Goal: Information Seeking & Learning: Check status

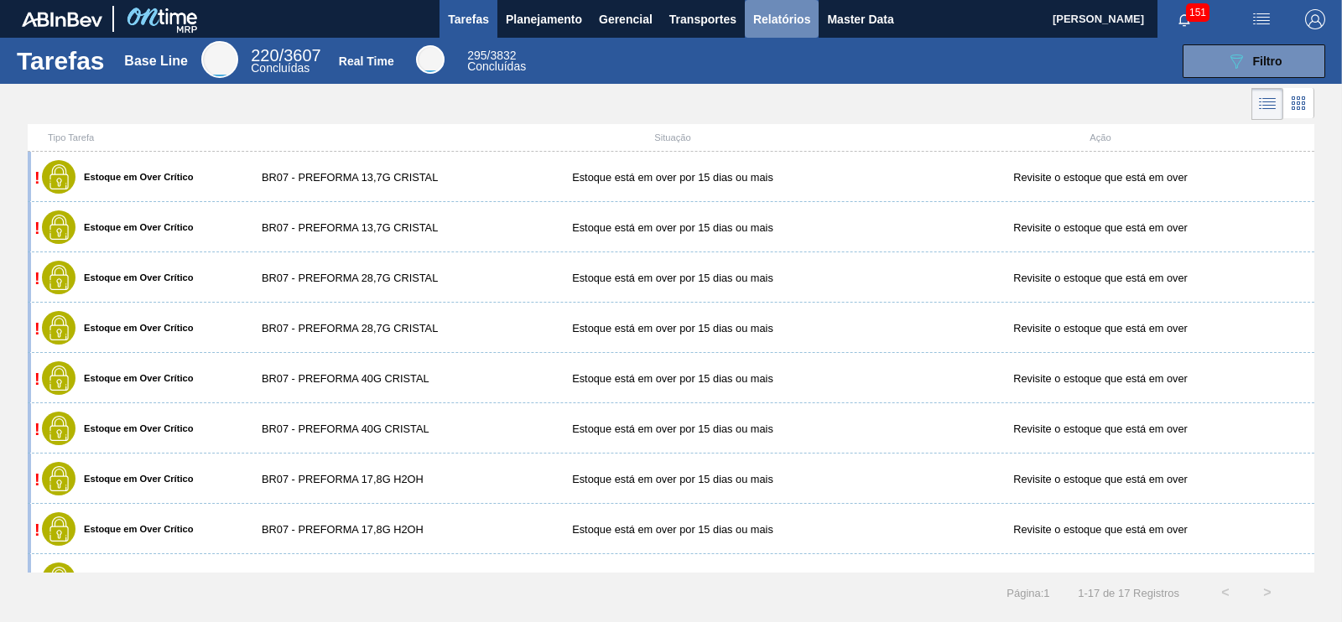
click at [802, 22] on span "Relatórios" at bounding box center [781, 19] width 57 height 20
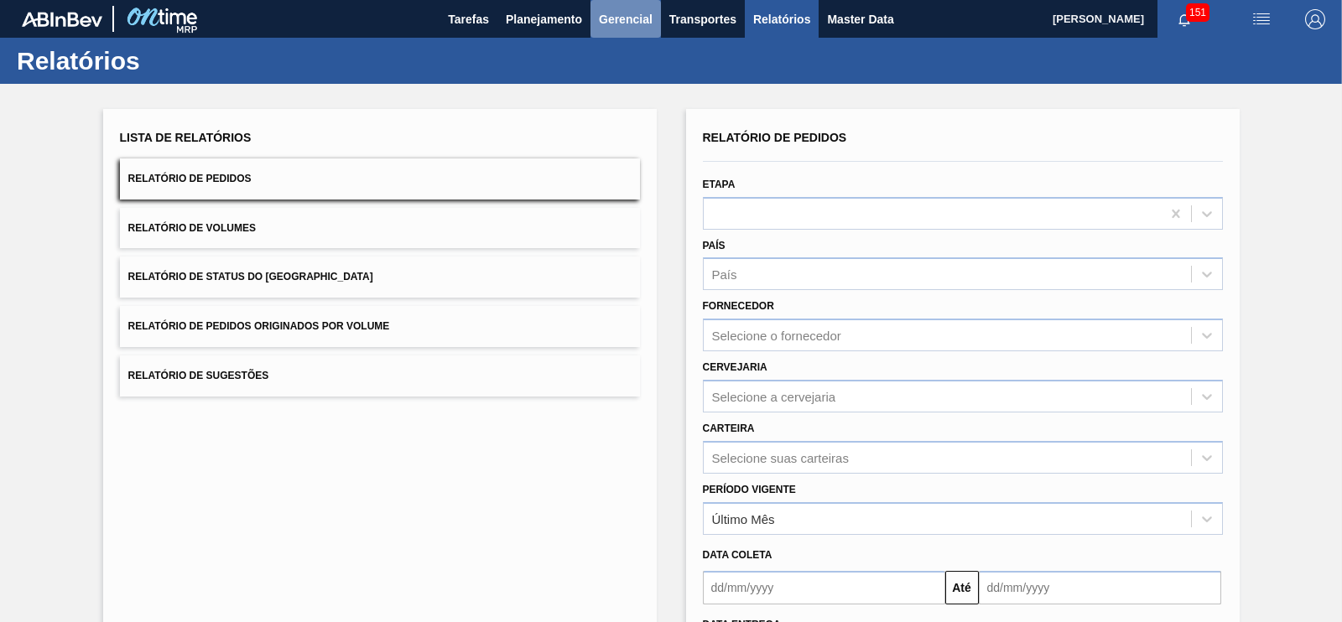
click at [590, 24] on button "Gerencial" at bounding box center [625, 19] width 70 height 38
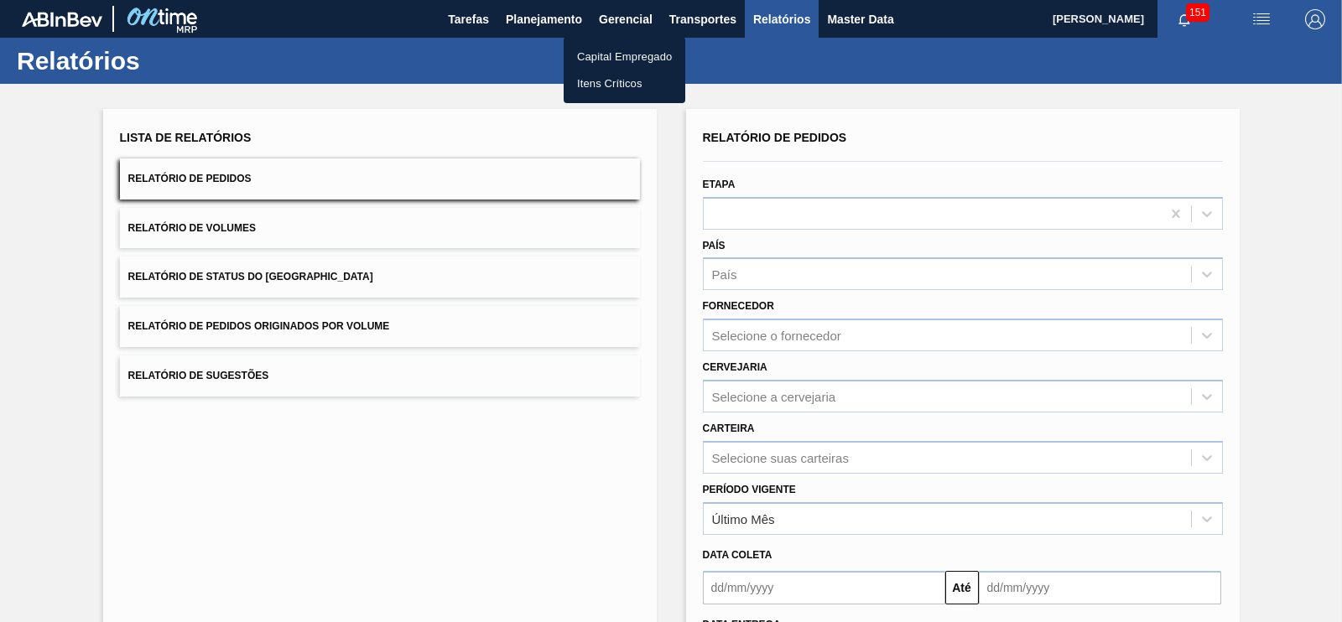
click at [675, 15] on div at bounding box center [671, 311] width 1342 height 622
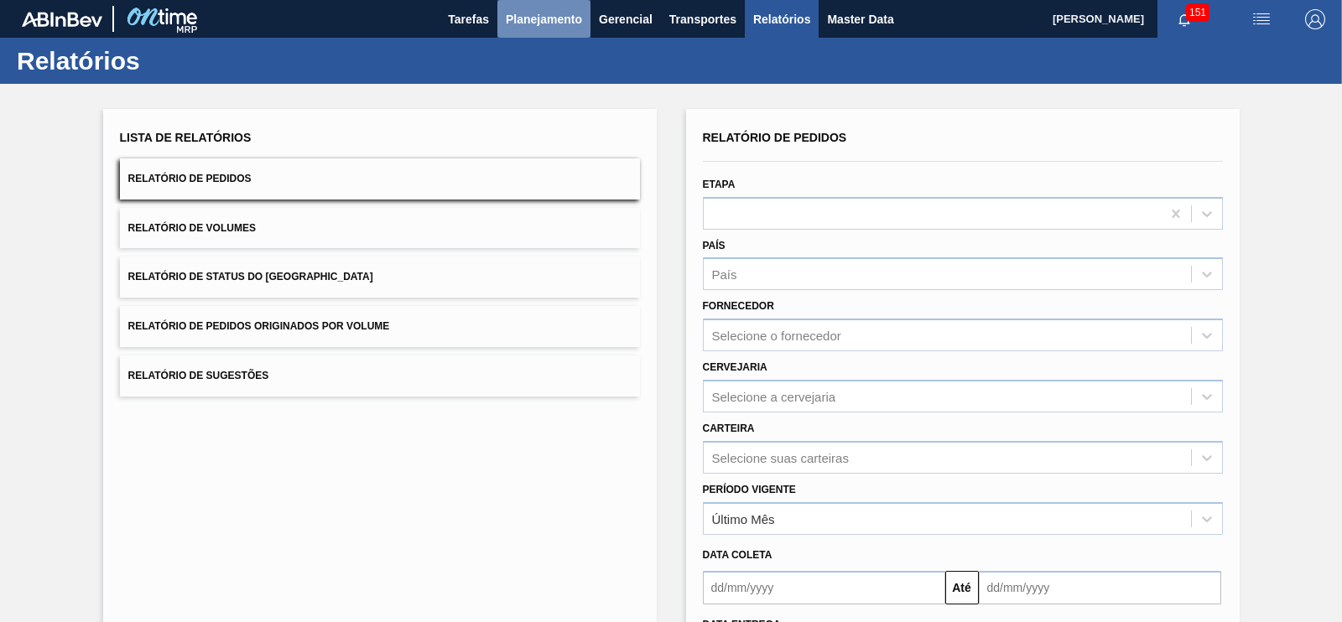
click at [547, 14] on span "Planejamento" at bounding box center [544, 19] width 76 height 20
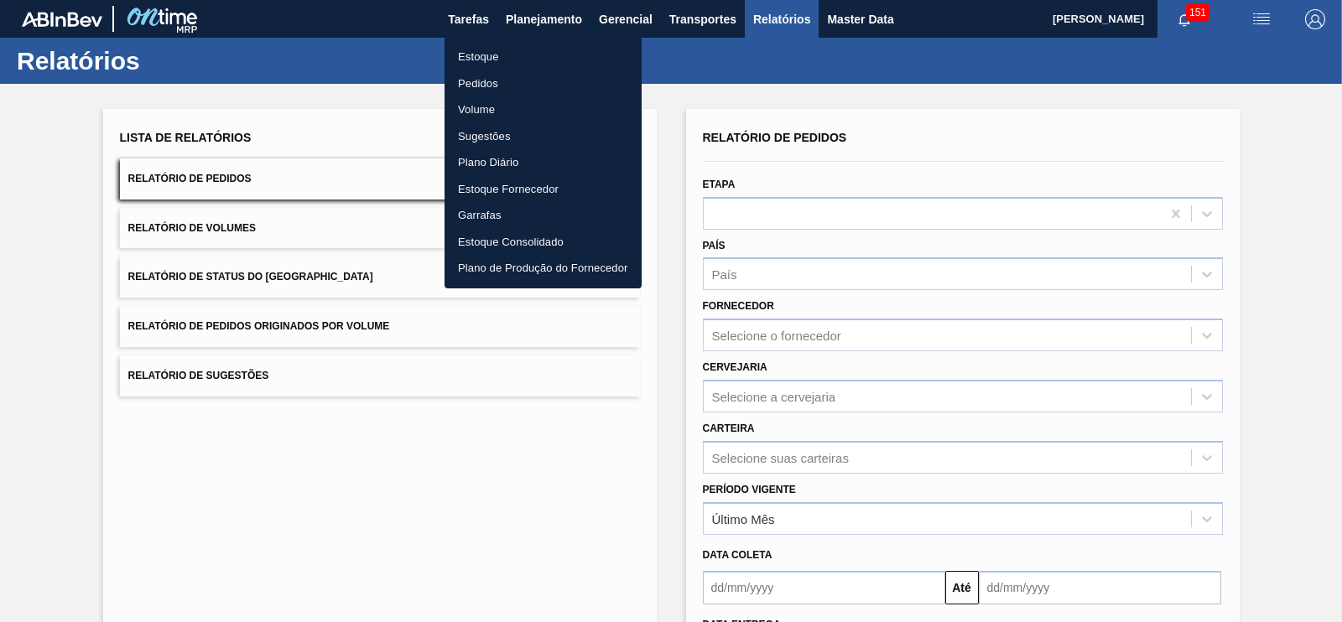
click at [621, 23] on div at bounding box center [671, 311] width 1342 height 622
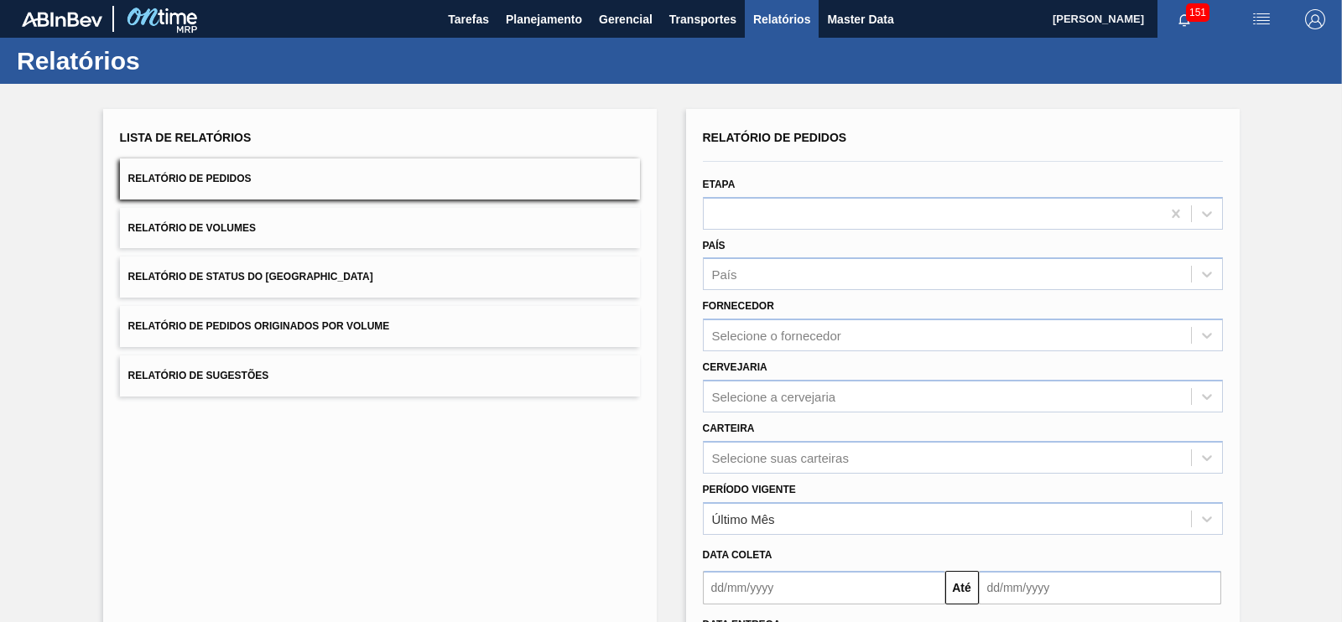
click at [620, 0] on body "Tarefas Planejamento Gerencial Transportes Relatórios Master Data [PERSON_NAME]…" at bounding box center [671, 0] width 1342 height 0
click at [563, 13] on span "Planejamento" at bounding box center [544, 19] width 76 height 20
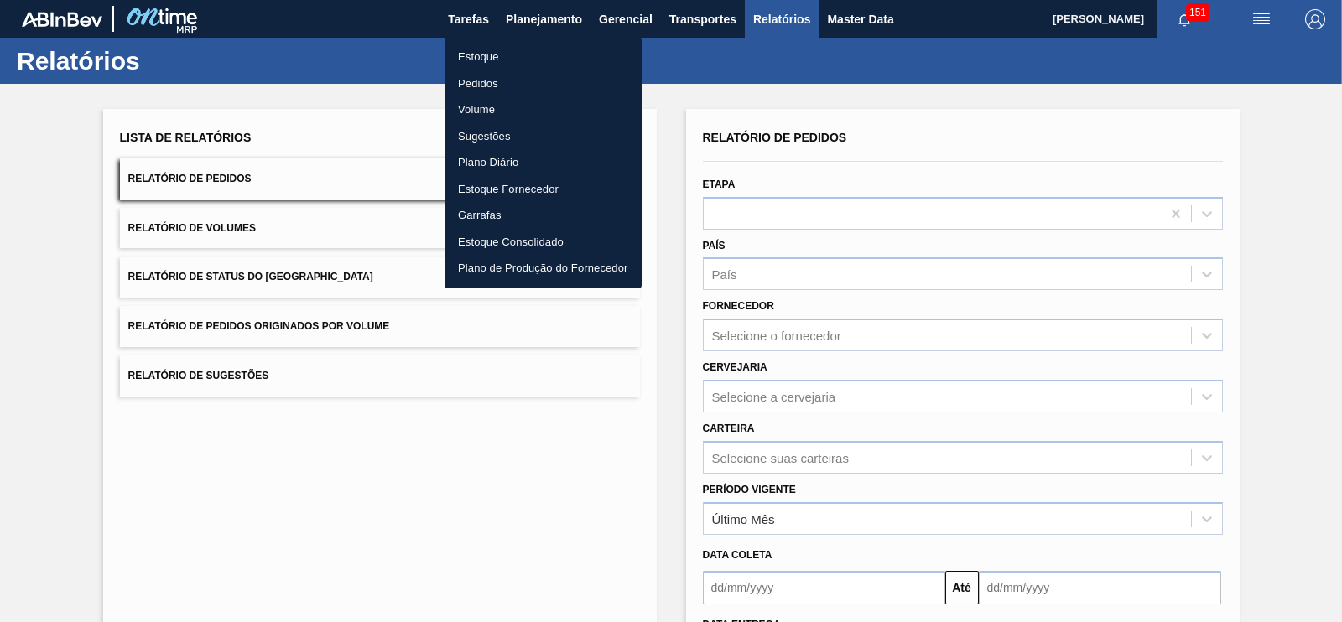
click at [619, 14] on div at bounding box center [671, 311] width 1342 height 622
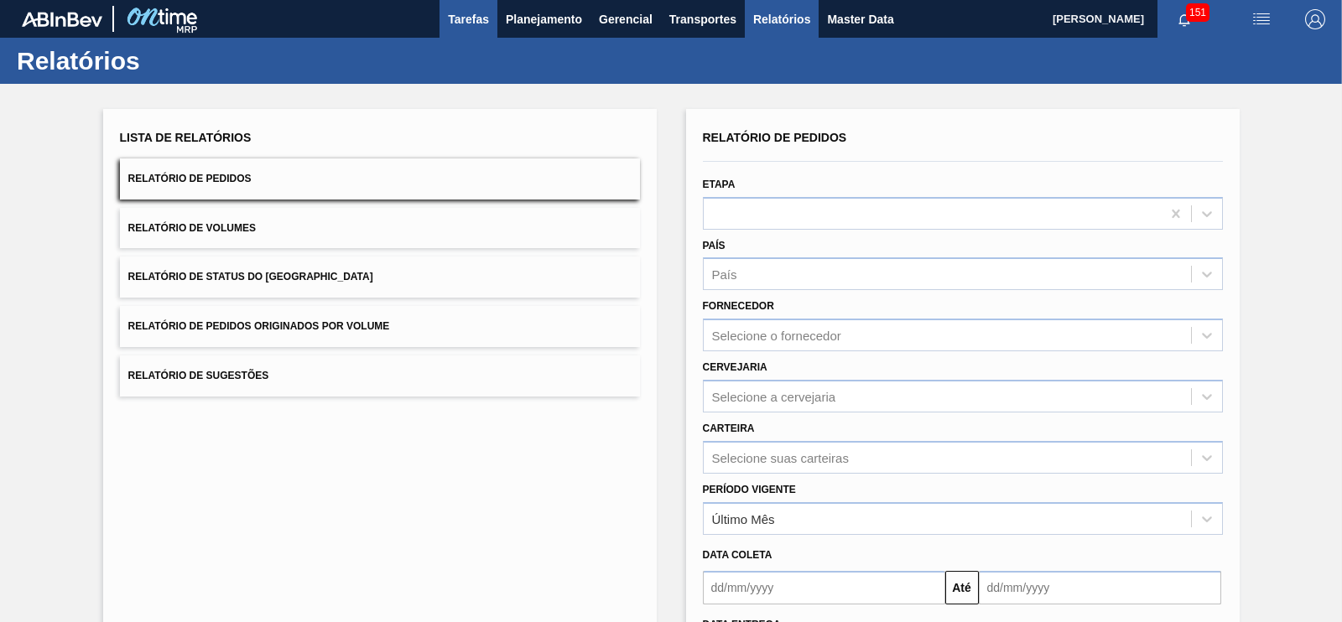
click at [484, 10] on span "Tarefas" at bounding box center [468, 19] width 41 height 20
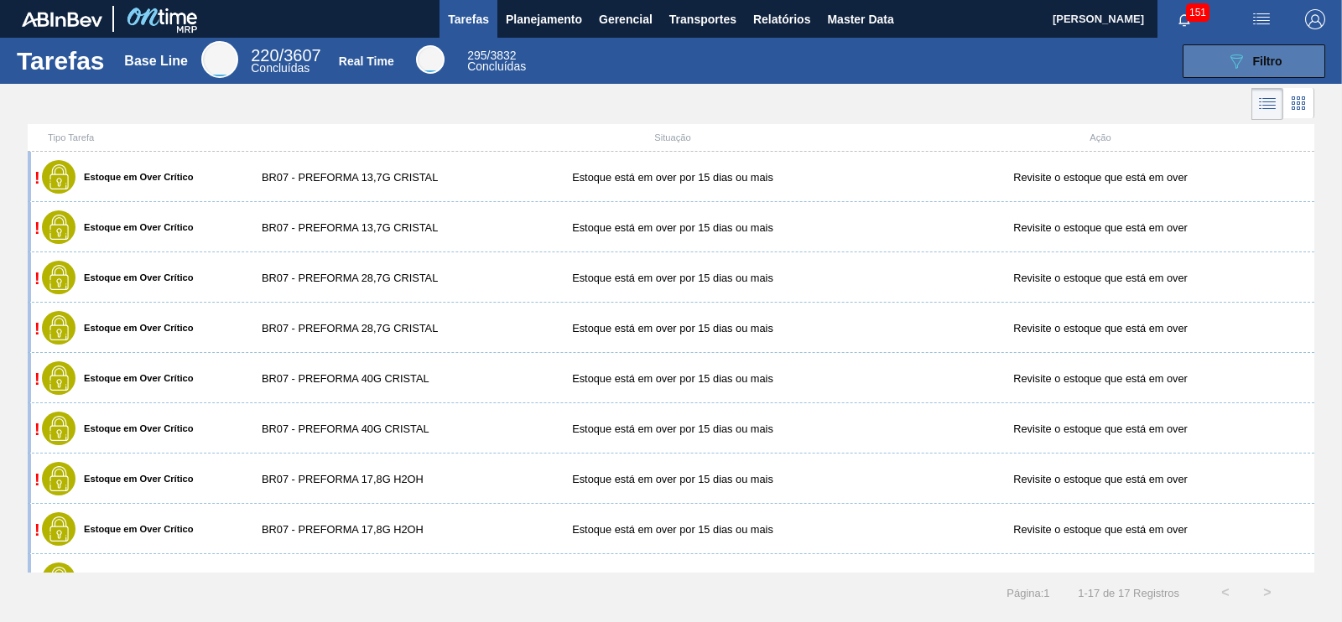
click at [1248, 63] on div "089F7B8B-B2A5-4AFE-B5C0-19BA573D28AC Filtro" at bounding box center [1254, 61] width 56 height 20
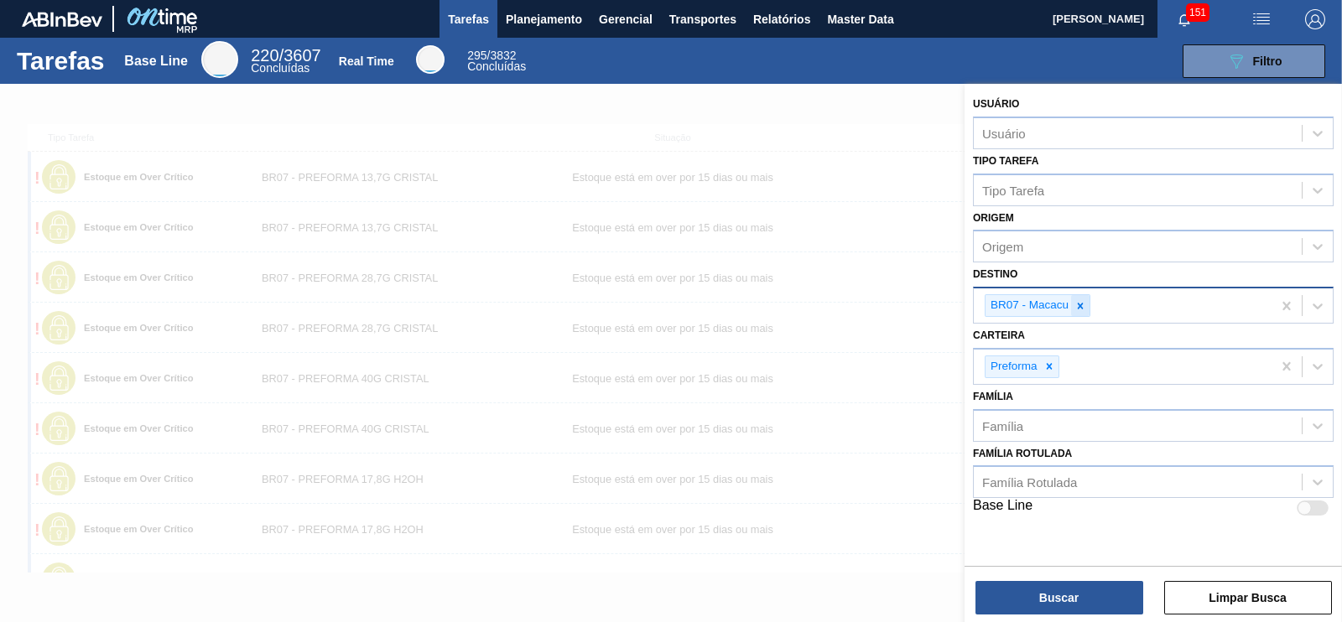
click at [1082, 304] on icon at bounding box center [1080, 306] width 12 height 12
click at [1036, 314] on div "Destino" at bounding box center [1153, 303] width 361 height 33
click at [1026, 301] on div "Destino" at bounding box center [1138, 304] width 328 height 24
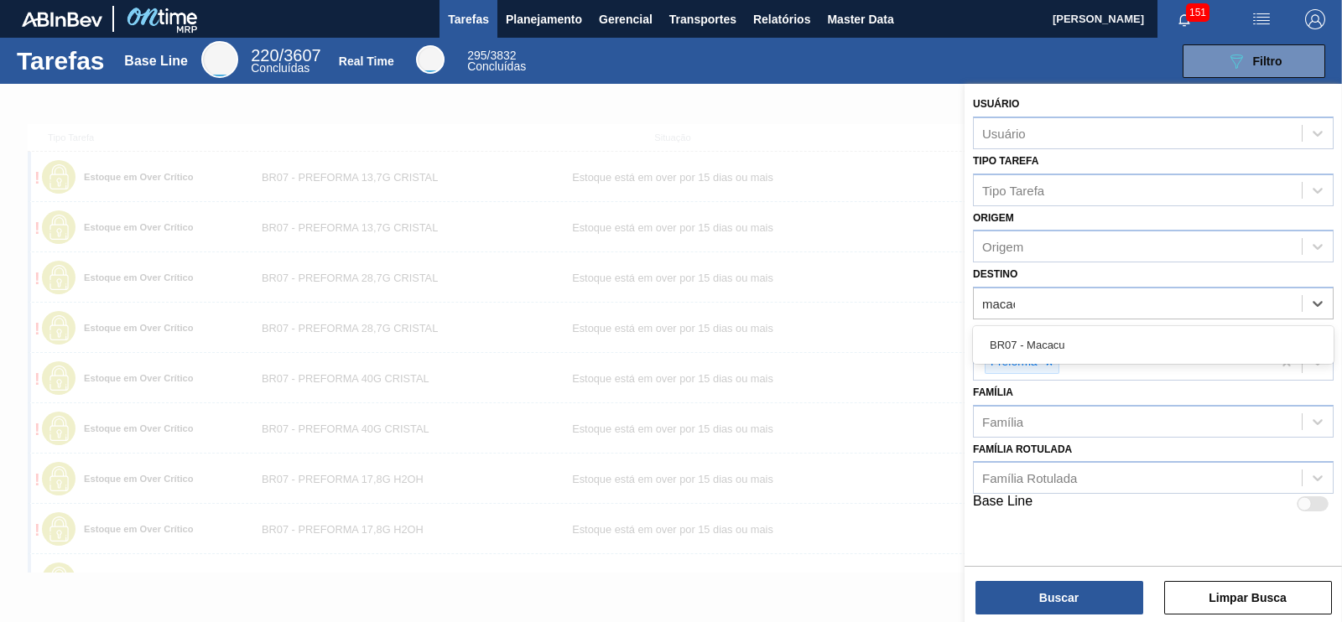
type input "macacu"
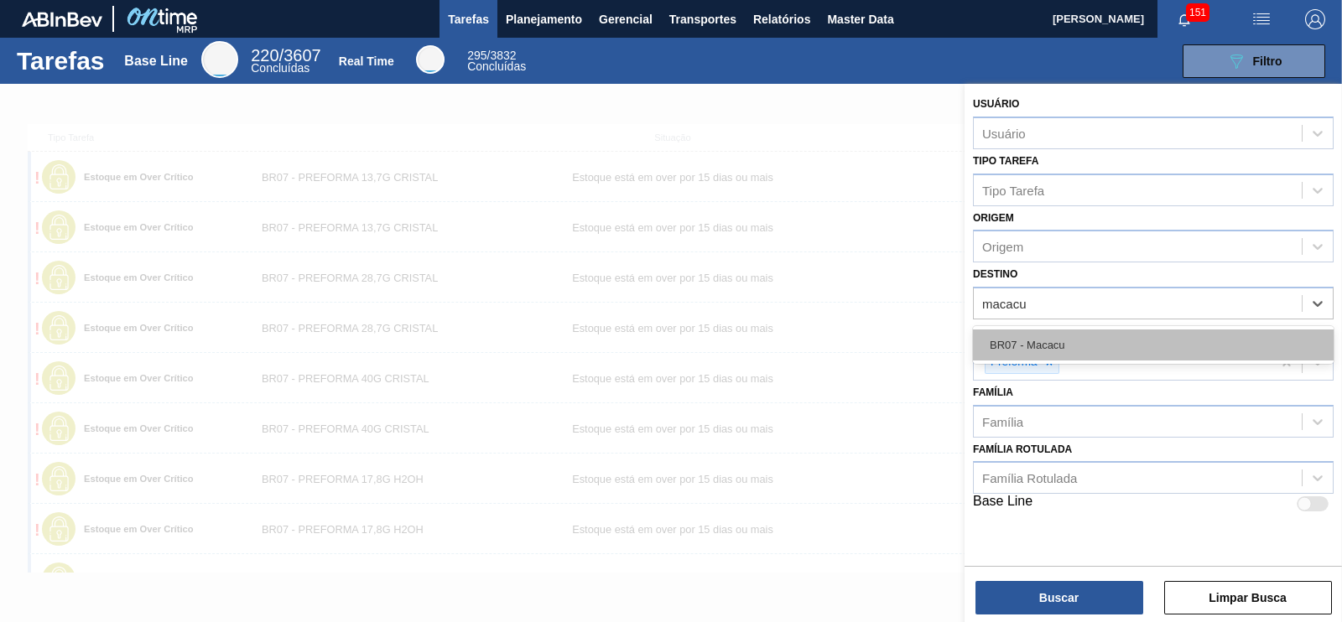
click at [1118, 346] on div "BR07 - Macacu" at bounding box center [1153, 345] width 361 height 31
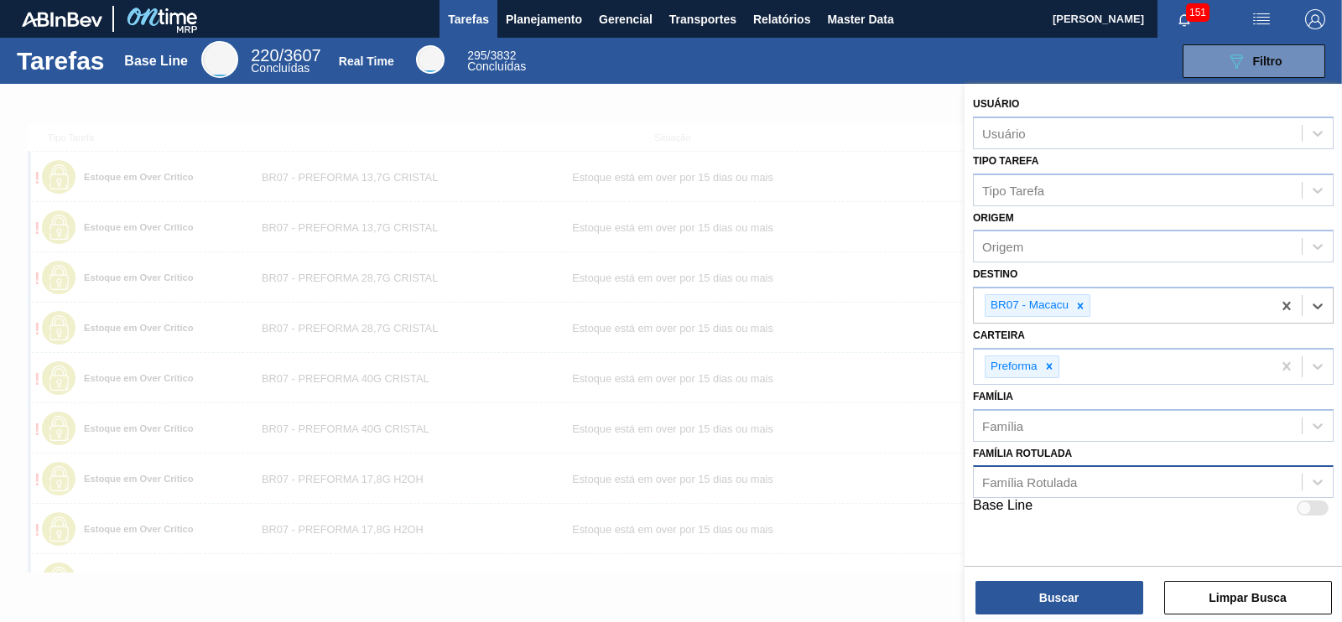
click at [1065, 476] on div "Família Rotulada" at bounding box center [1029, 483] width 95 height 14
type Rotulada "3"
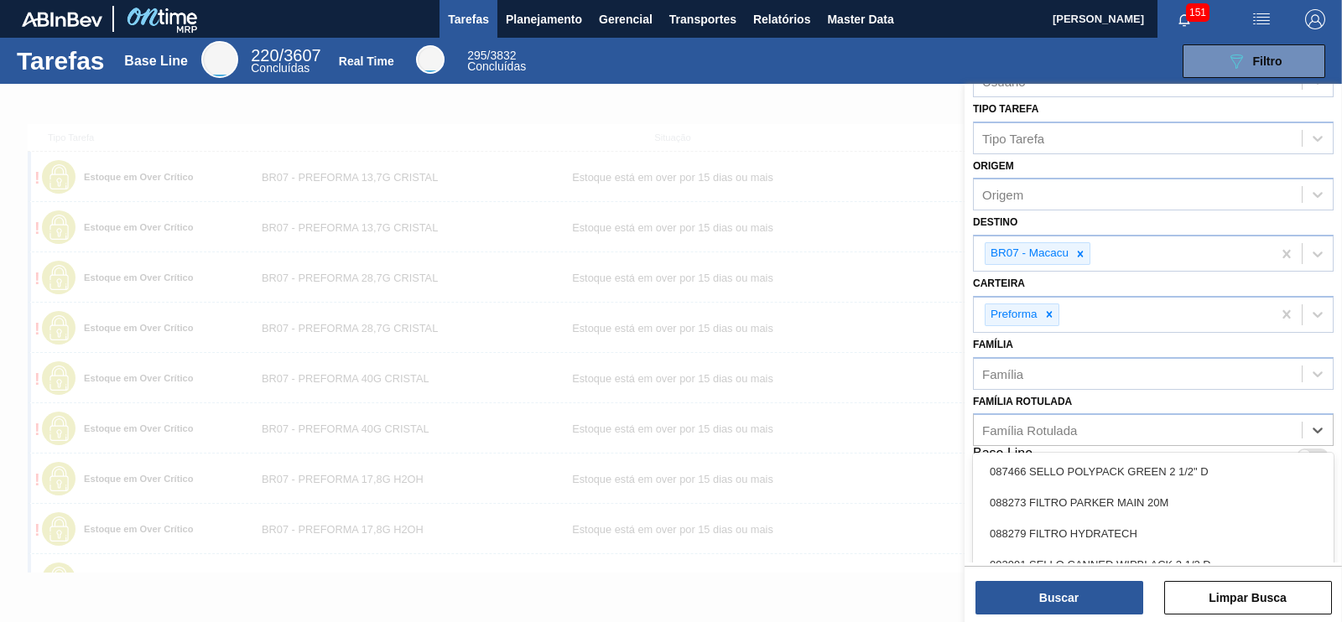
click at [1338, 391] on div "Usuário Usuário Tipo Tarefa Tipo Tarefa Origem Origem Destino BR07 - Macacu Car…" at bounding box center [1152, 253] width 377 height 443
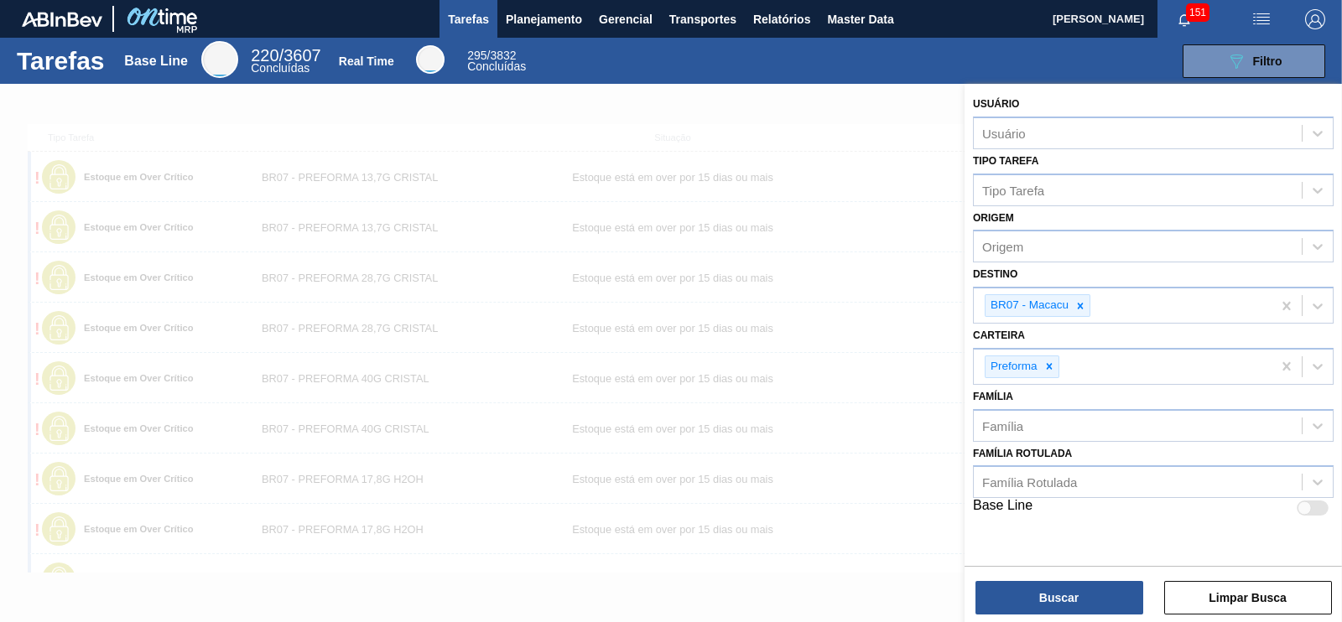
scroll to position [0, 0]
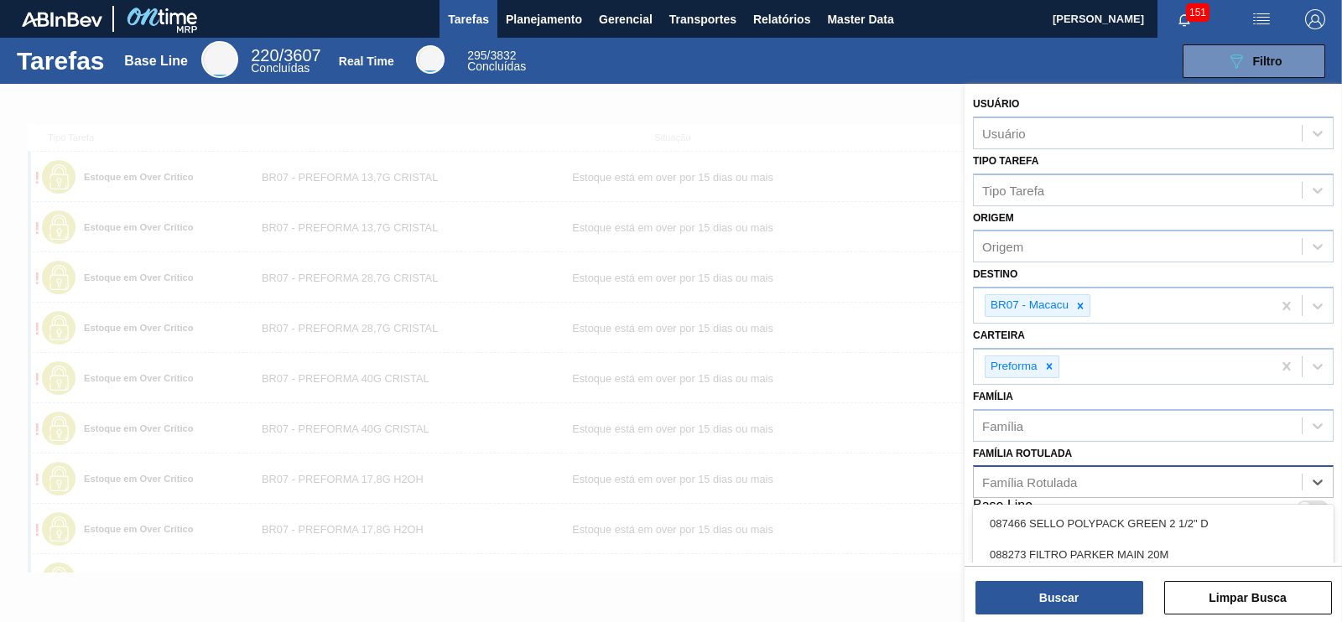
click at [1097, 473] on div "Família Rotulada" at bounding box center [1138, 482] width 328 height 24
type Rotulada "300"
click at [1044, 470] on div "Família Rotulada" at bounding box center [1138, 482] width 328 height 24
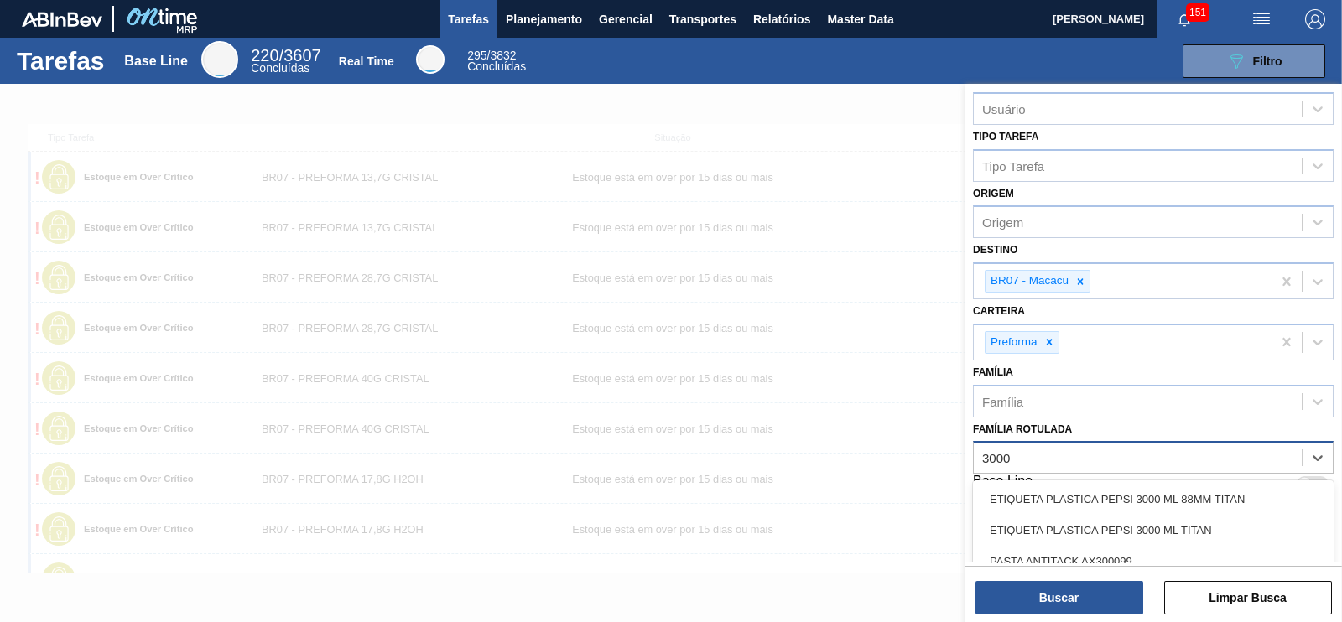
scroll to position [39, 0]
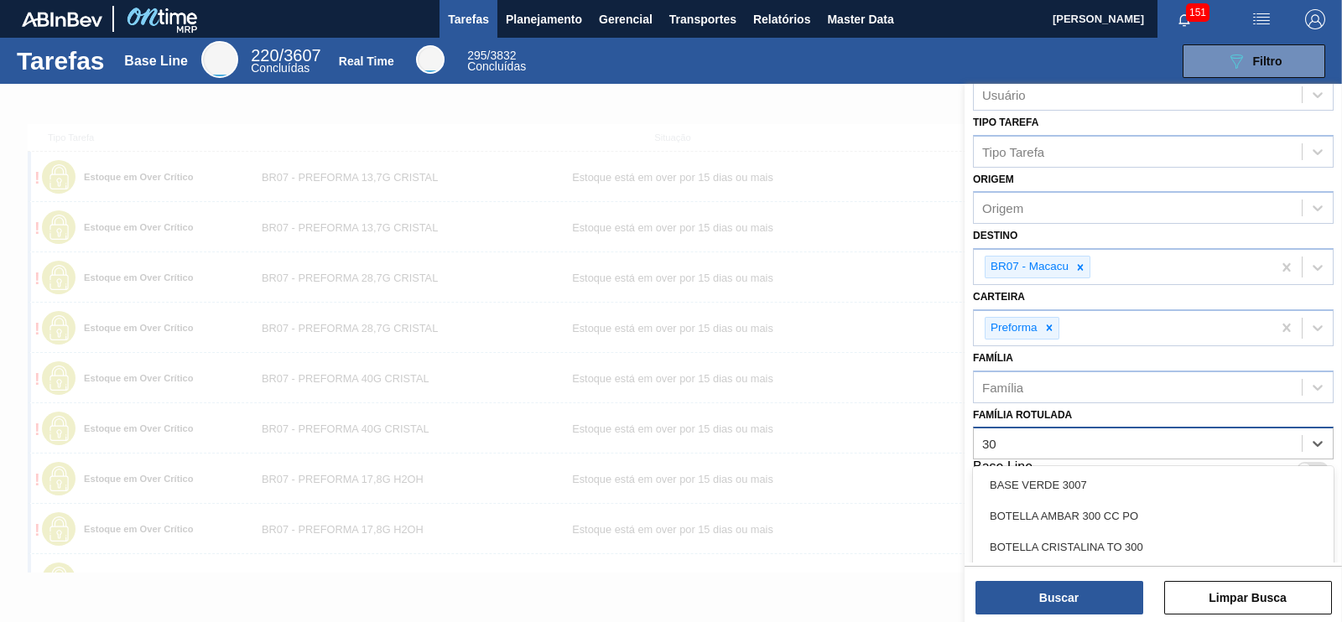
type Rotulada "3"
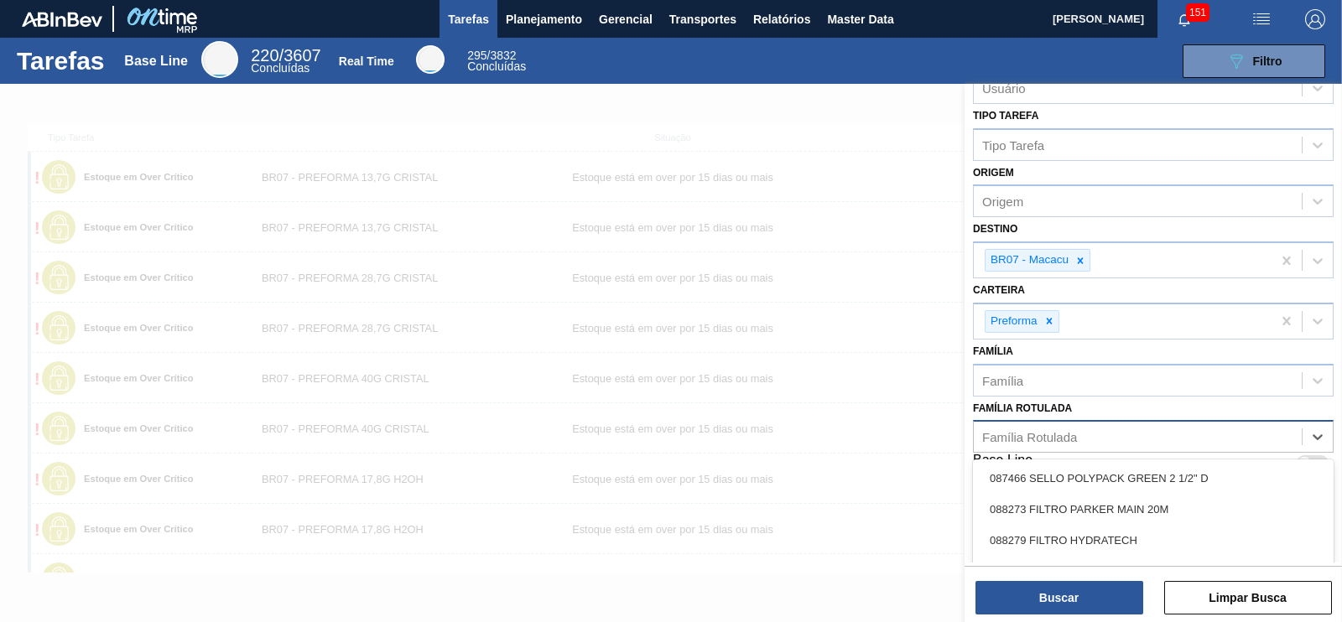
scroll to position [52, 0]
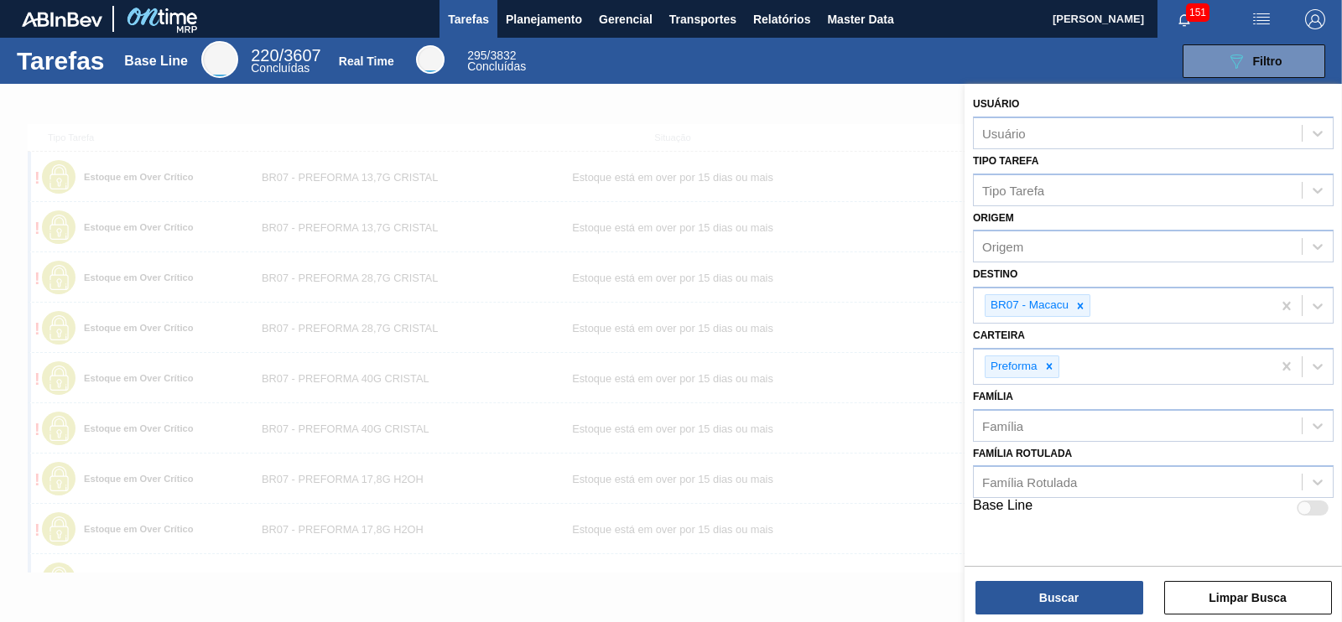
click at [1332, 398] on div "Usuário Usuário Tipo Tarefa Tipo Tarefa Origem Origem Destino BR07 - Macacu Car…" at bounding box center [1152, 305] width 377 height 443
click at [1323, 503] on div at bounding box center [1313, 508] width 32 height 15
click at [1307, 505] on div at bounding box center [1313, 508] width 32 height 15
checkbox input "false"
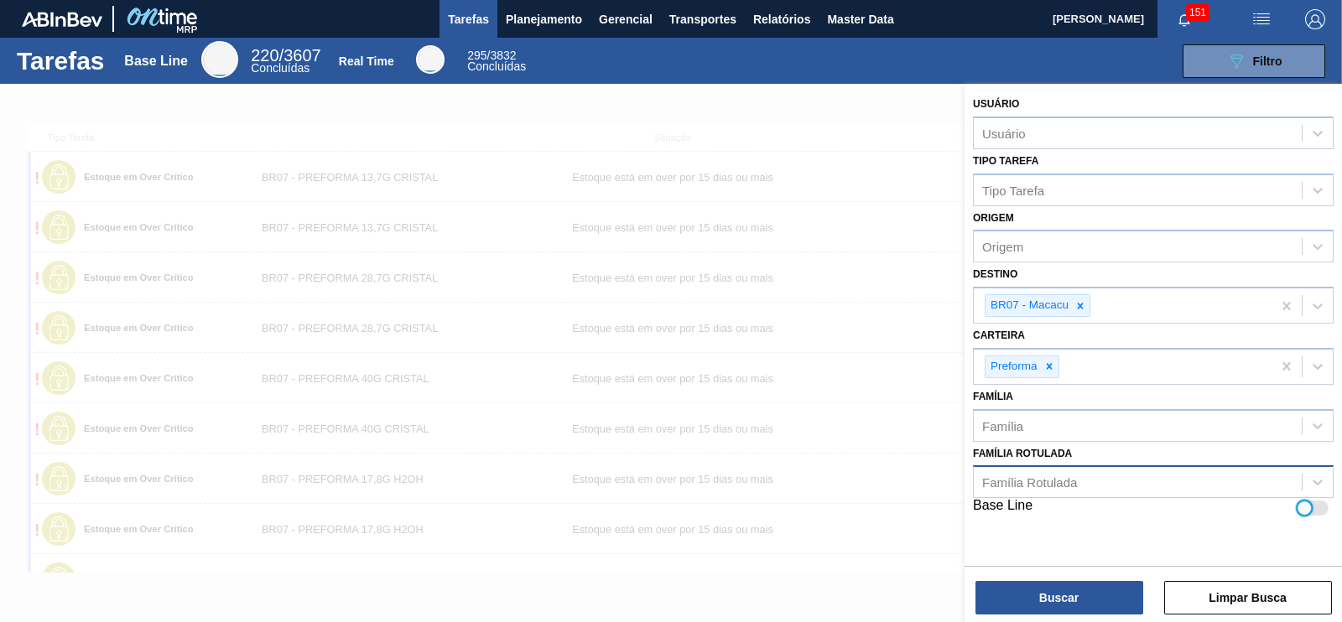
click at [1071, 482] on div "Família Rotulada" at bounding box center [1029, 483] width 95 height 14
type Rotulada "3"
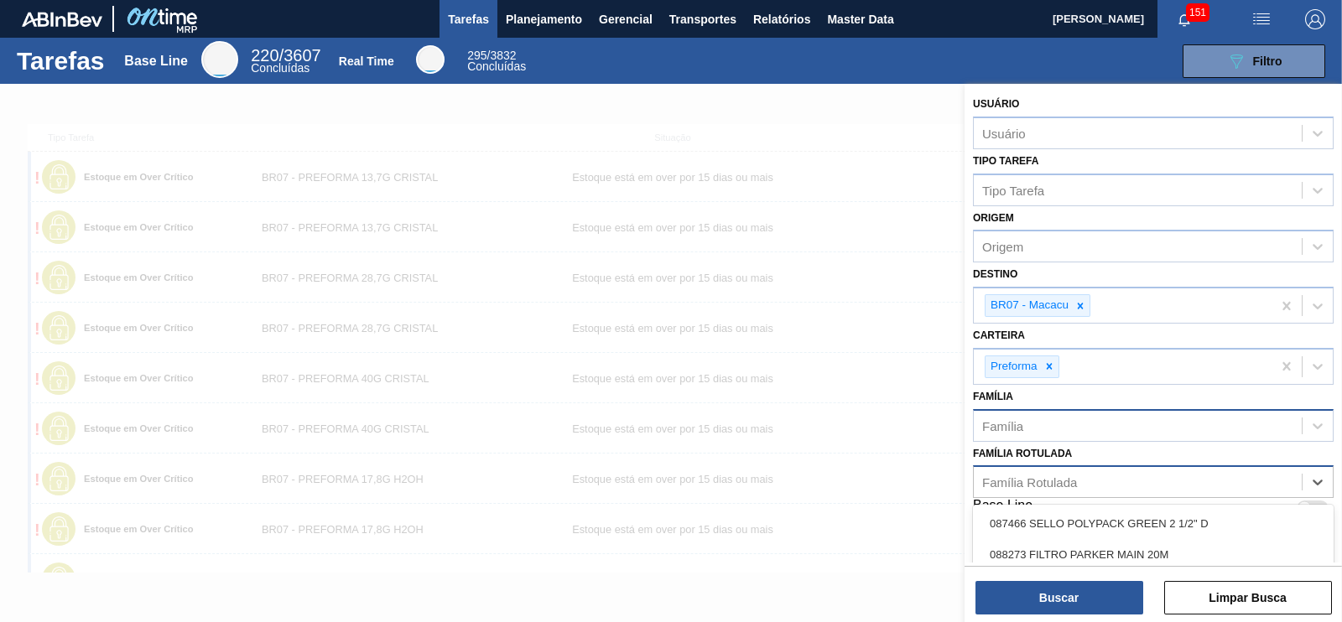
click at [1033, 418] on div "Família" at bounding box center [1138, 425] width 328 height 24
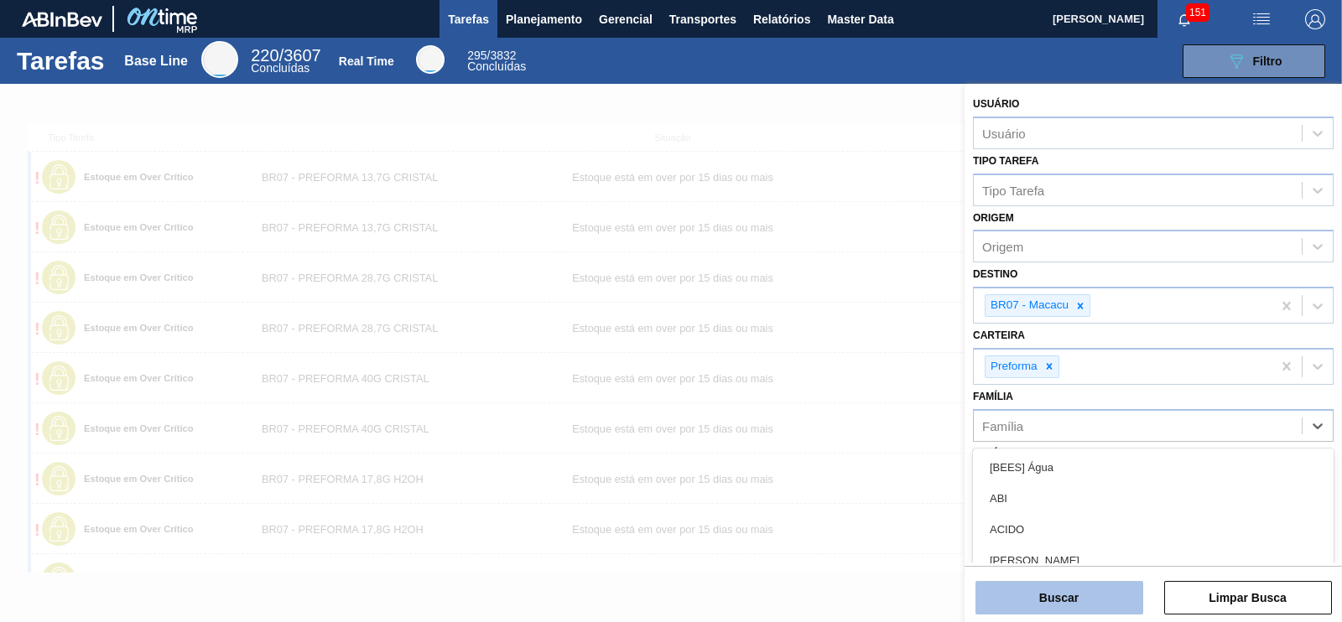
click at [1046, 597] on button "Buscar" at bounding box center [1059, 598] width 168 height 34
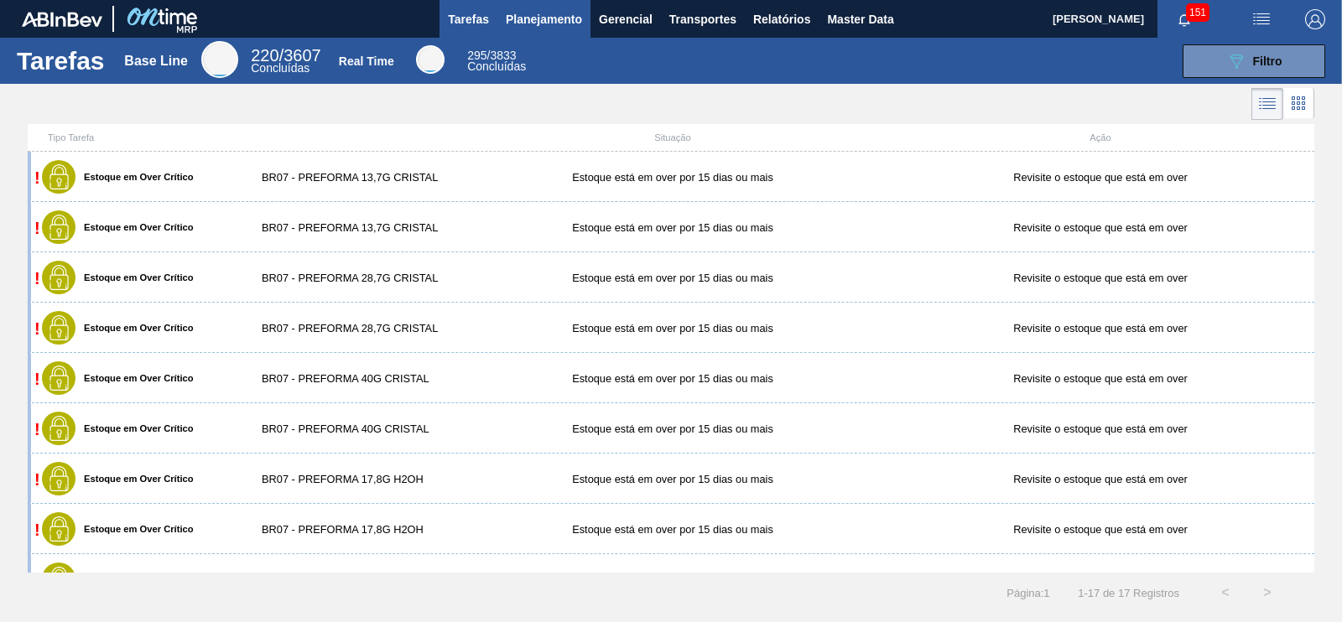
click at [541, 23] on span "Planejamento" at bounding box center [544, 19] width 76 height 20
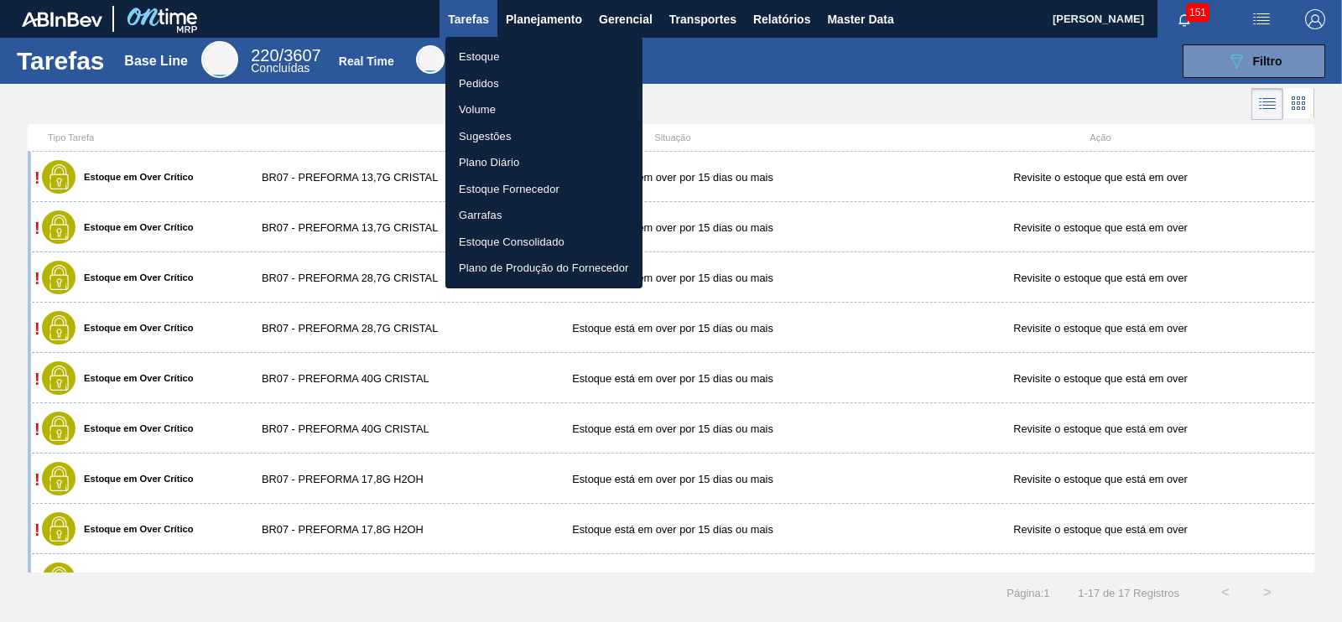
click at [503, 60] on li "Estoque" at bounding box center [543, 57] width 197 height 27
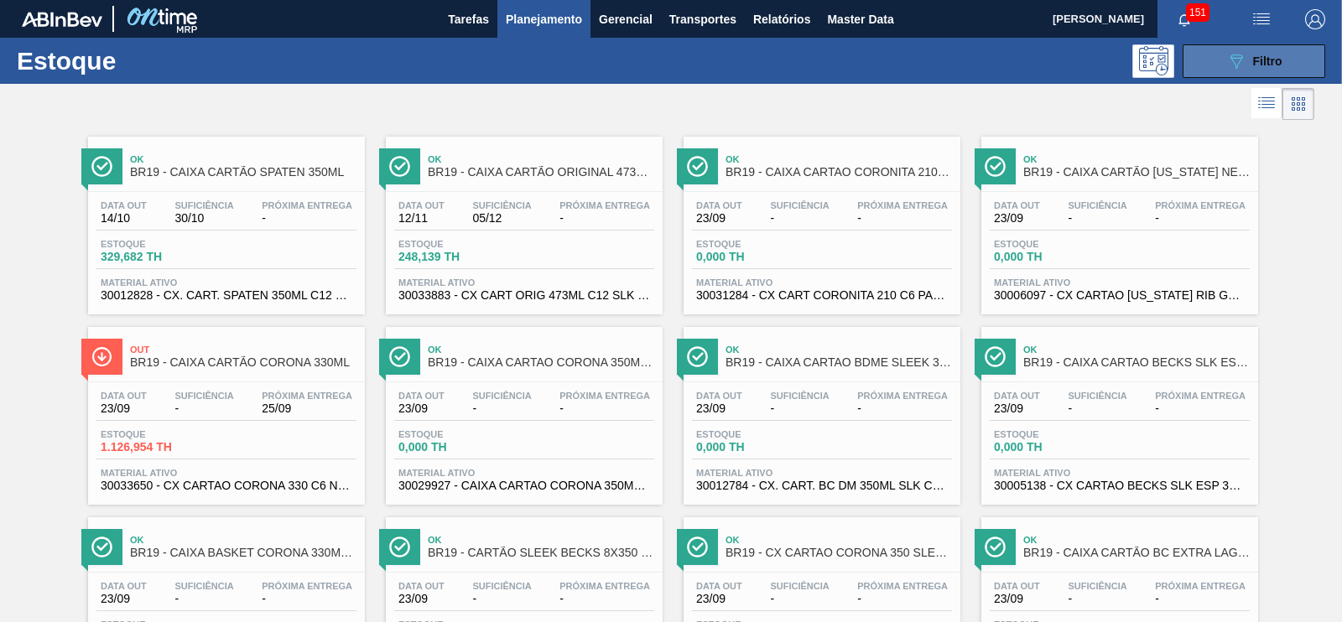
click at [1290, 41] on div "Estoque 089F7B8B-B2A5-4AFE-B5C0-19BA573D28AC Filtro" at bounding box center [671, 61] width 1342 height 46
click at [1287, 58] on button "089F7B8B-B2A5-4AFE-B5C0-19BA573D28AC Filtro" at bounding box center [1253, 61] width 143 height 34
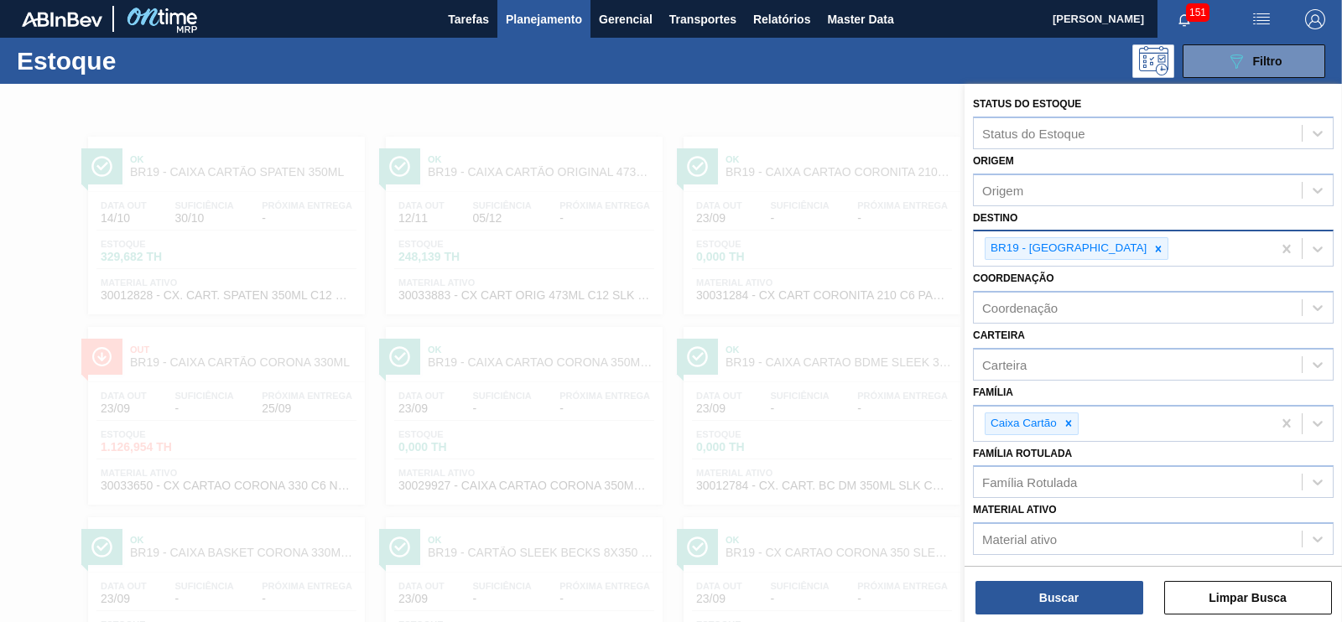
click at [1152, 247] on icon at bounding box center [1158, 249] width 12 height 12
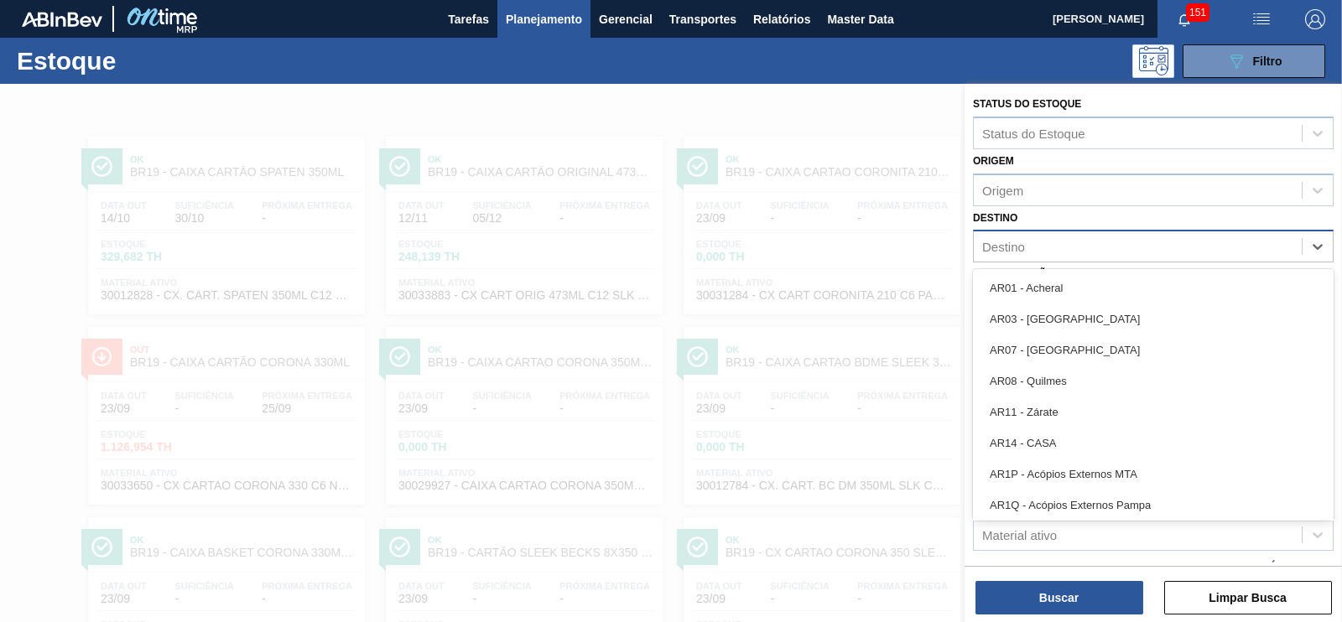
click at [1026, 254] on div "Destino" at bounding box center [1138, 247] width 328 height 24
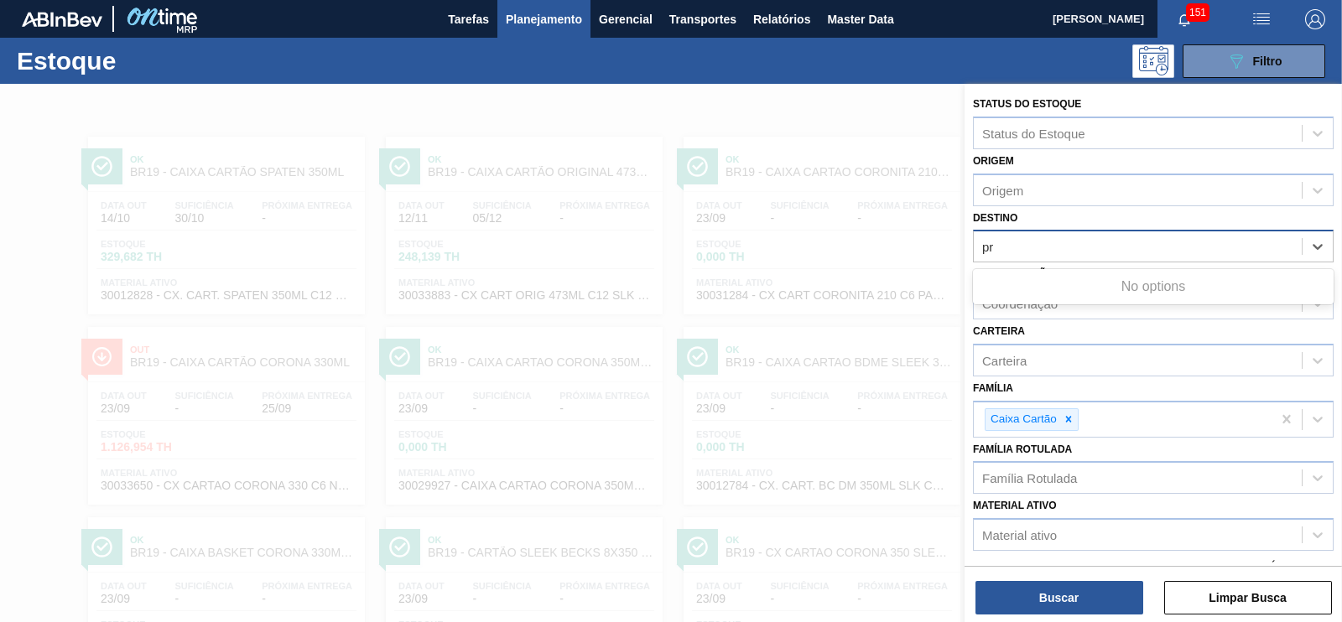
type input "p"
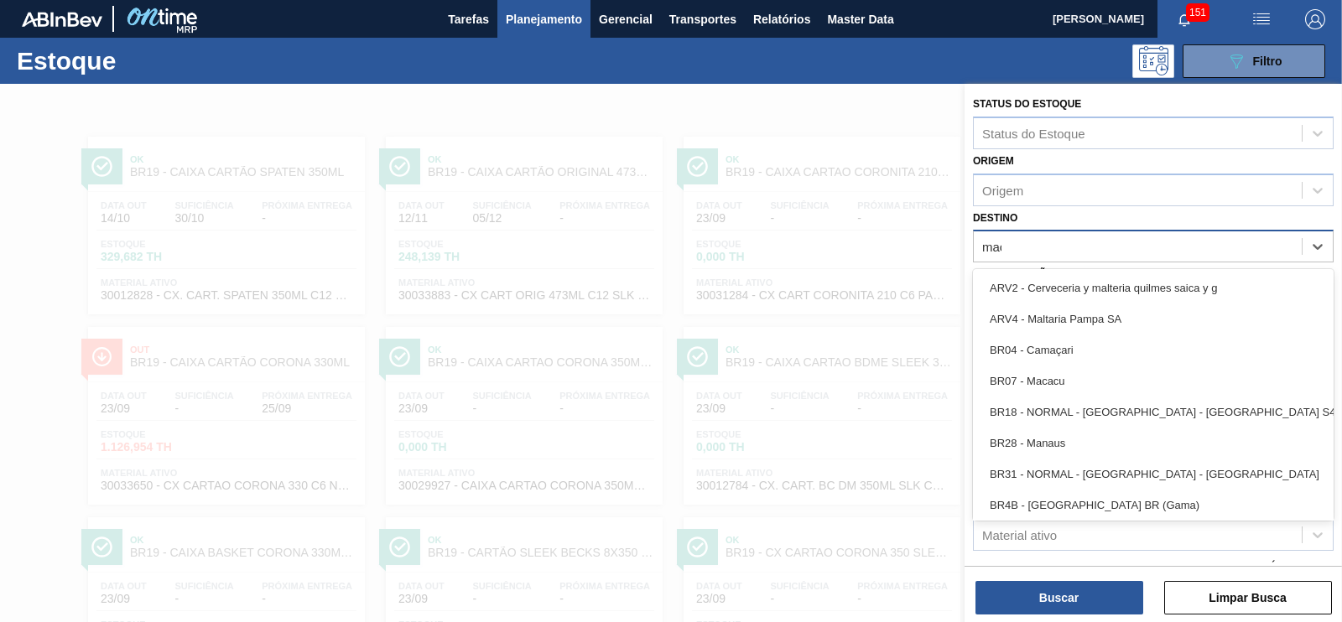
type input "macac"
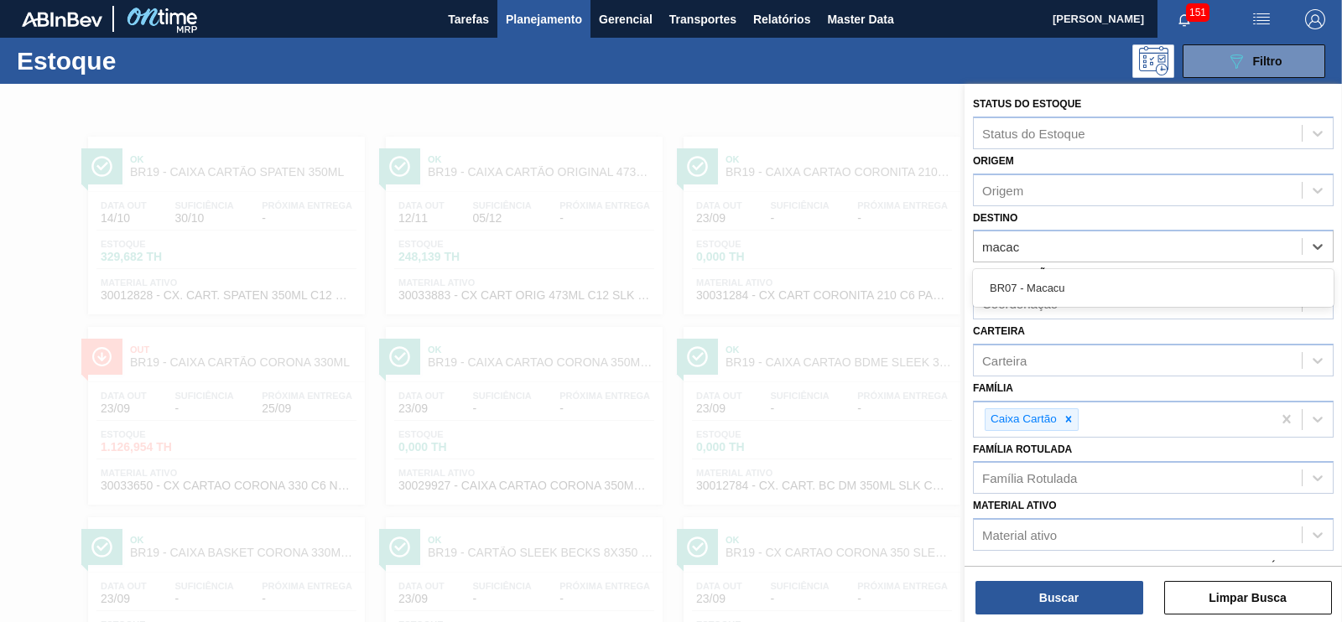
drag, startPoint x: 1069, startPoint y: 275, endPoint x: 1057, endPoint y: 273, distance: 12.7
click at [1064, 278] on div "BR07 - Macacu" at bounding box center [1153, 288] width 361 height 31
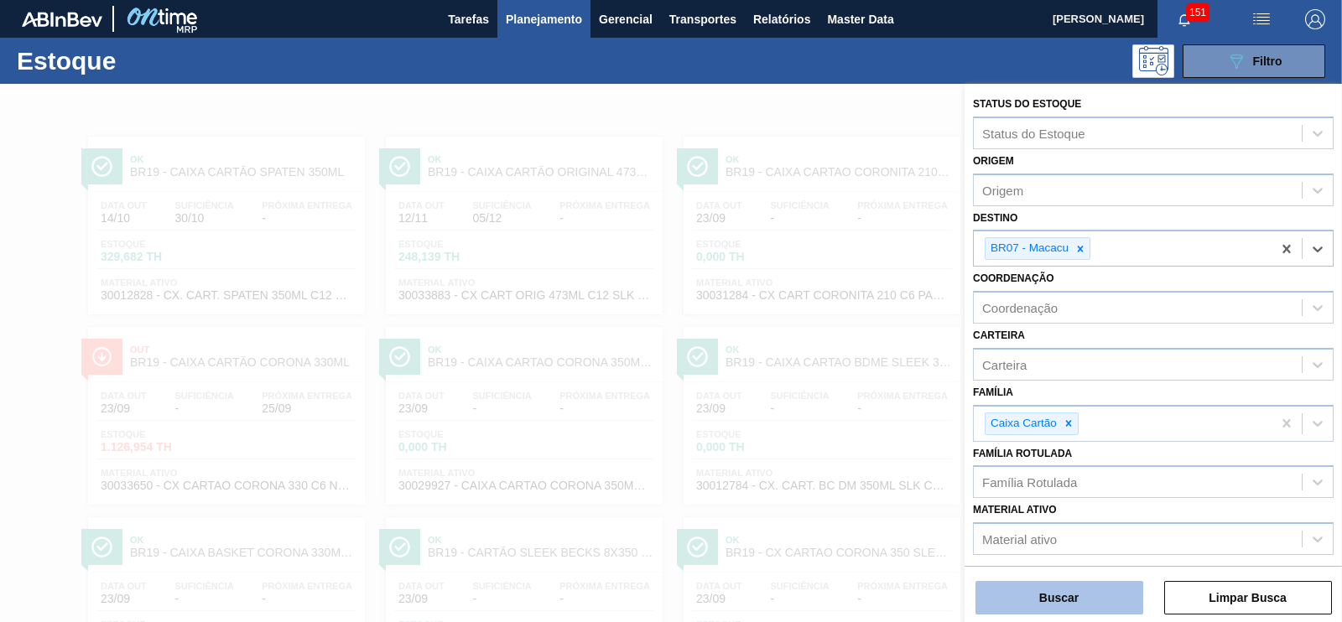
click at [1105, 589] on button "Buscar" at bounding box center [1059, 598] width 168 height 34
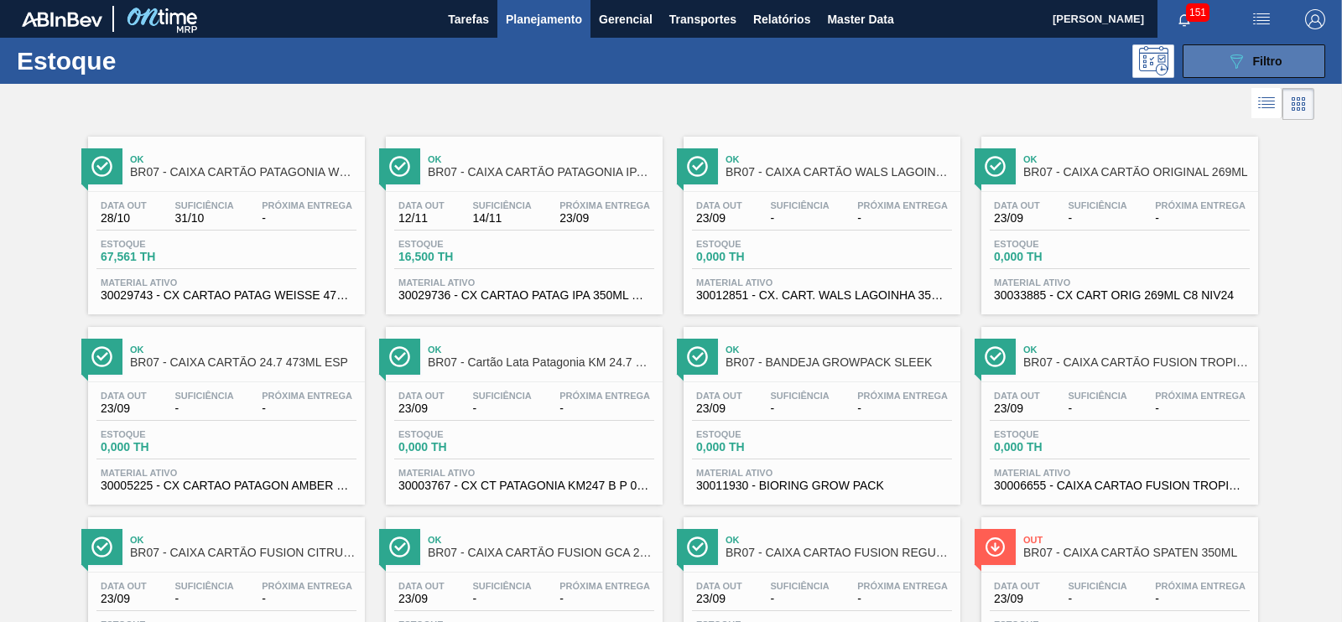
click at [1216, 70] on button "089F7B8B-B2A5-4AFE-B5C0-19BA573D28AC Filtro" at bounding box center [1253, 61] width 143 height 34
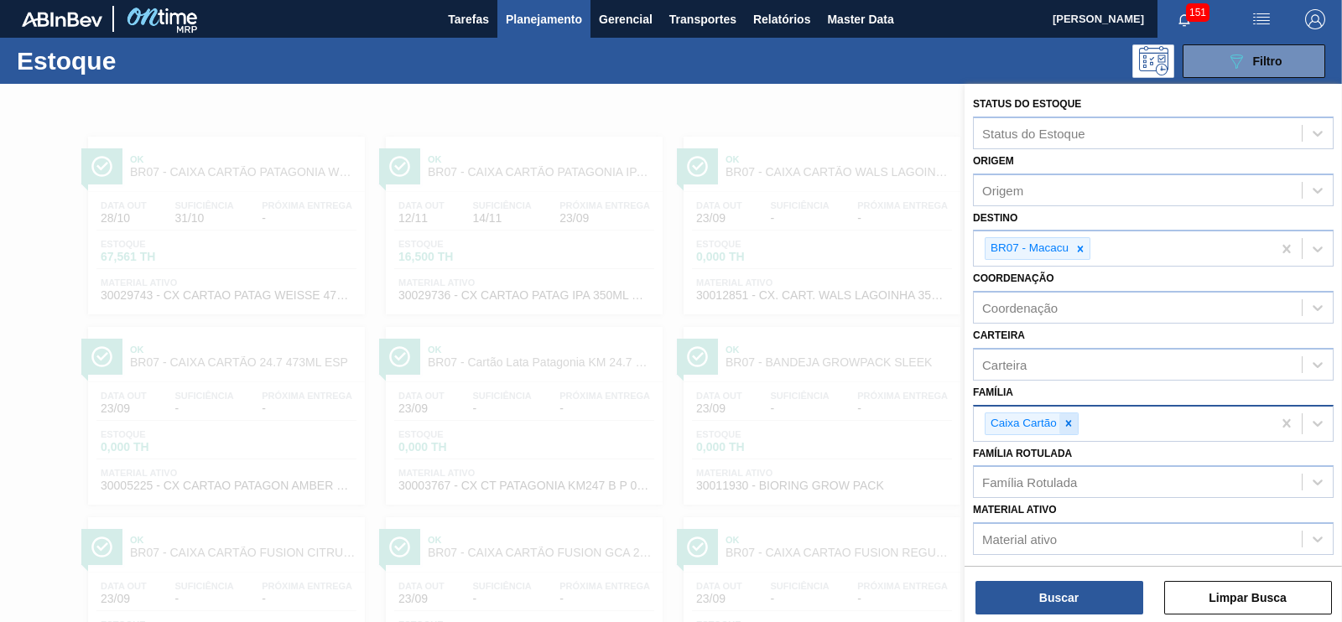
click at [1076, 423] on div "Caixa Cartão" at bounding box center [1032, 424] width 94 height 23
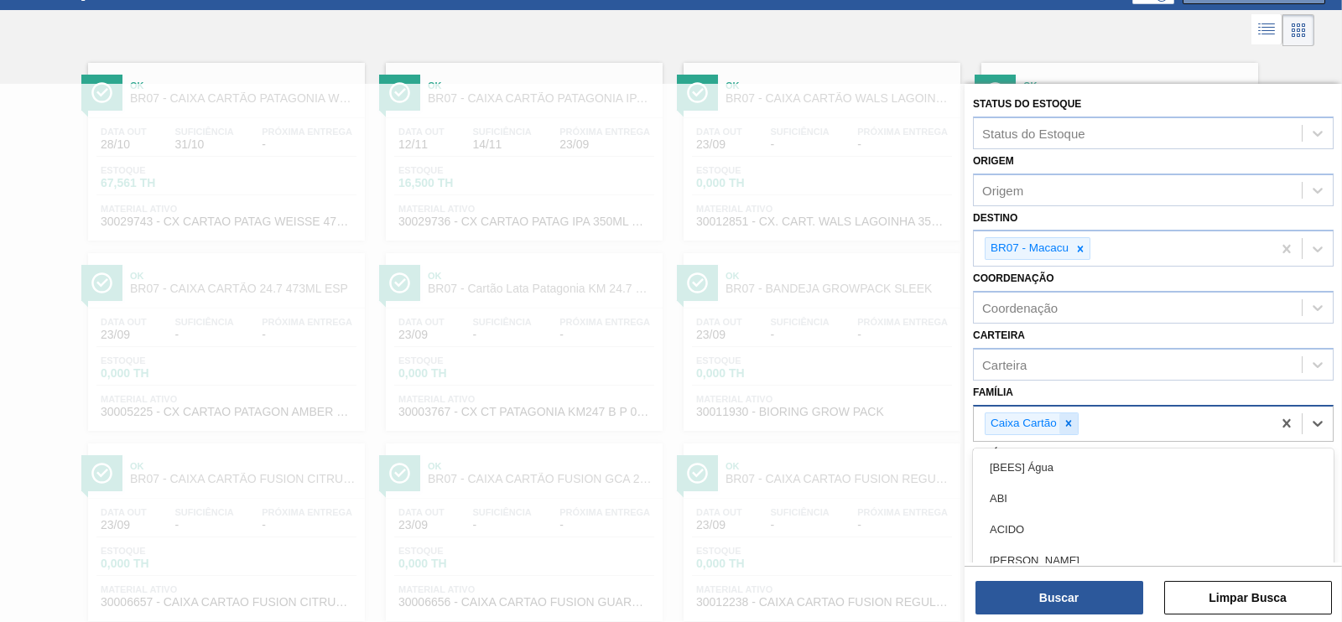
scroll to position [81, 0]
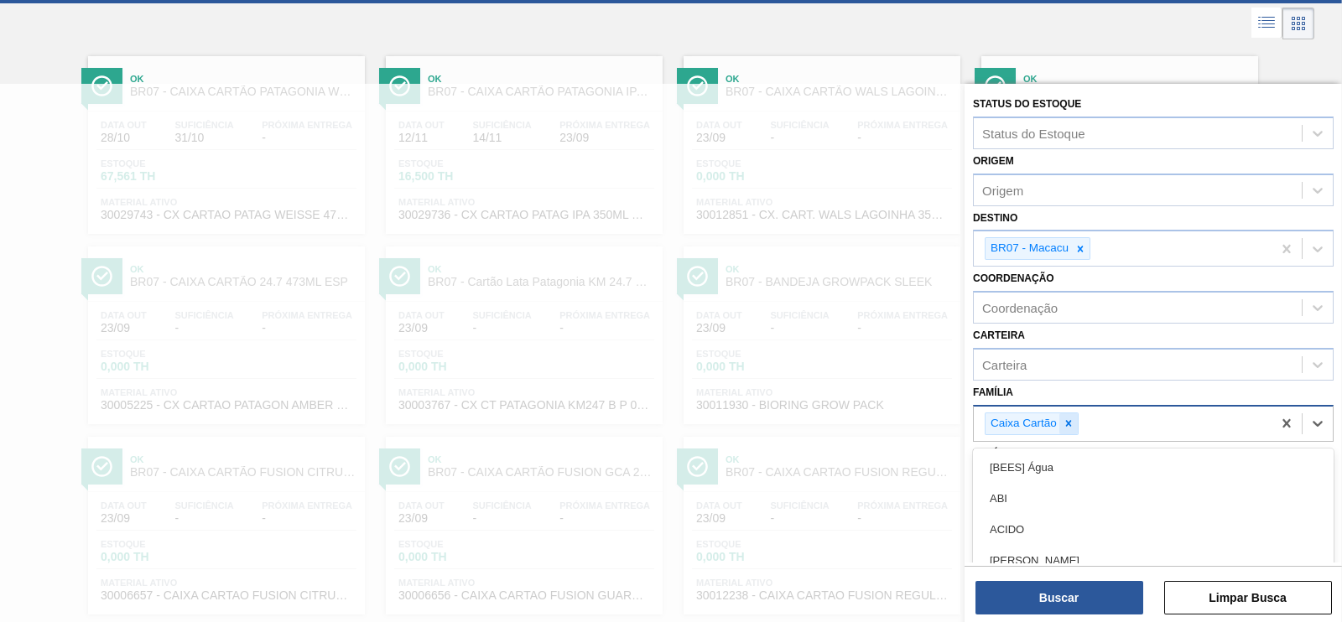
click at [1069, 418] on icon at bounding box center [1069, 424] width 12 height 12
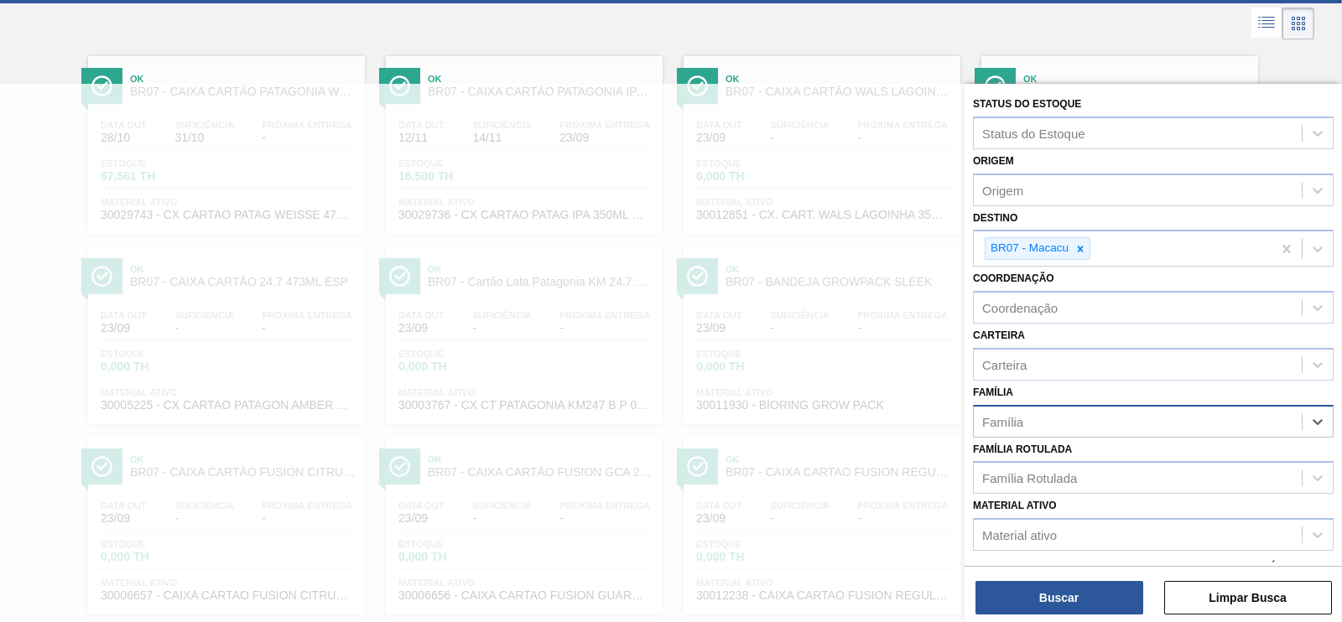
click at [1053, 419] on div "Família" at bounding box center [1138, 421] width 328 height 24
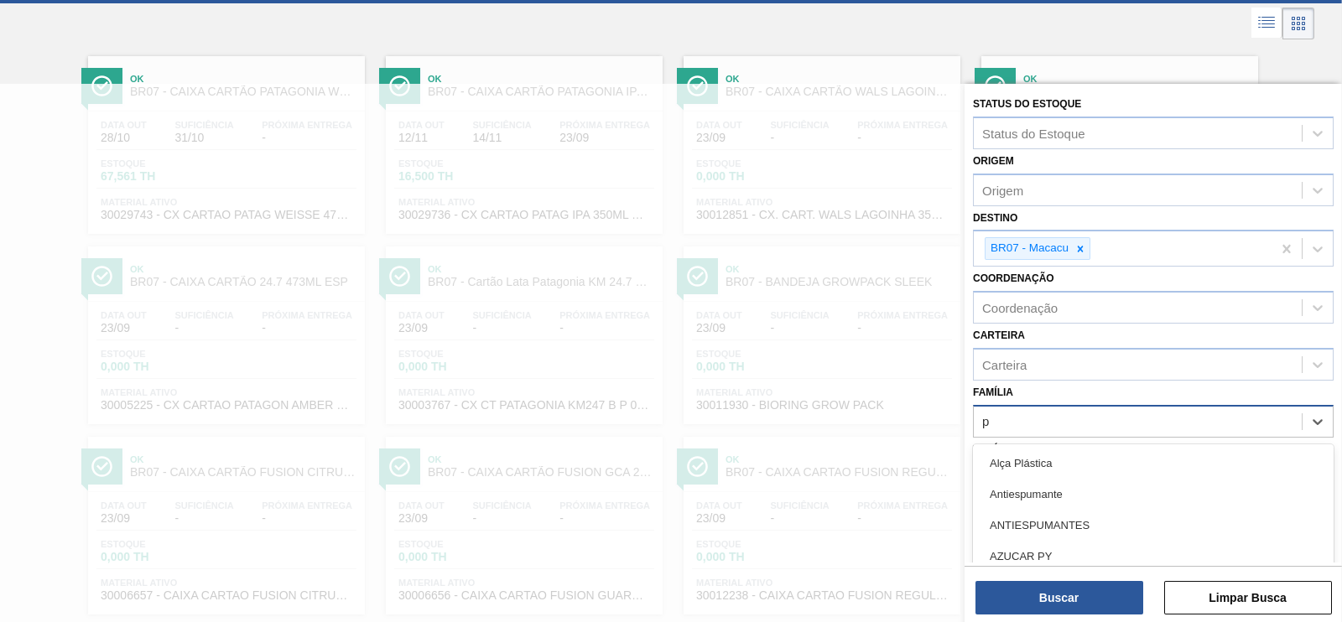
scroll to position [159, 0]
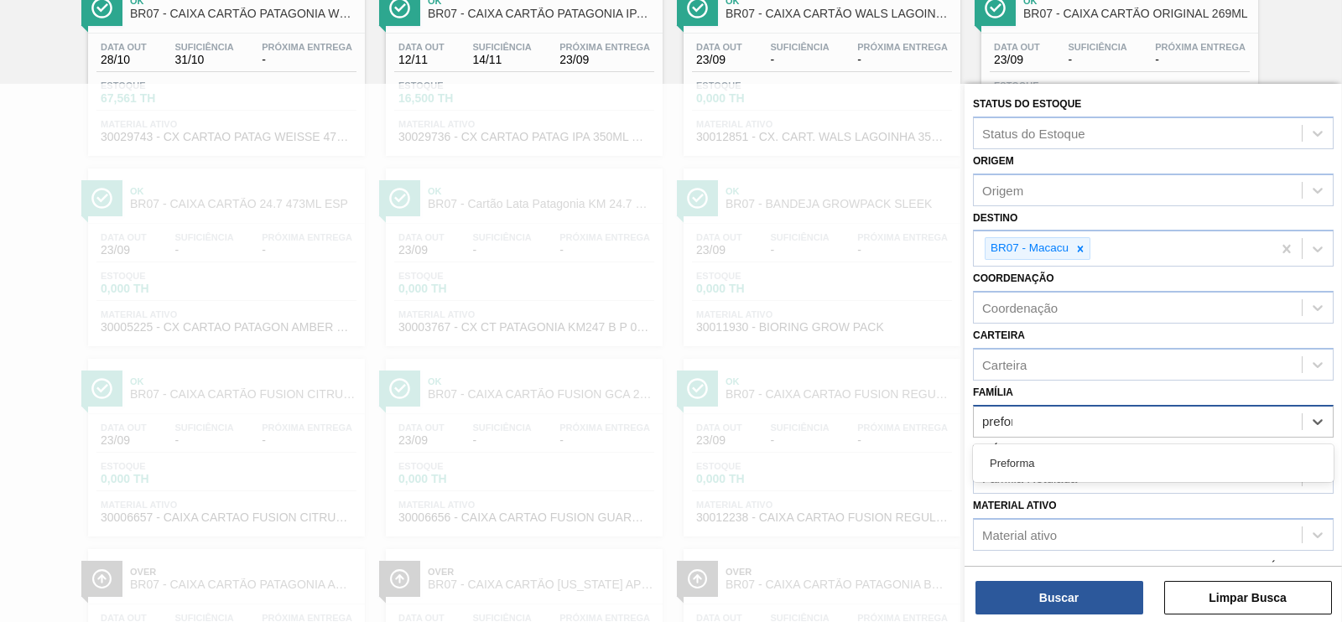
type input "preform"
click at [1025, 450] on div "Preforma" at bounding box center [1153, 463] width 361 height 31
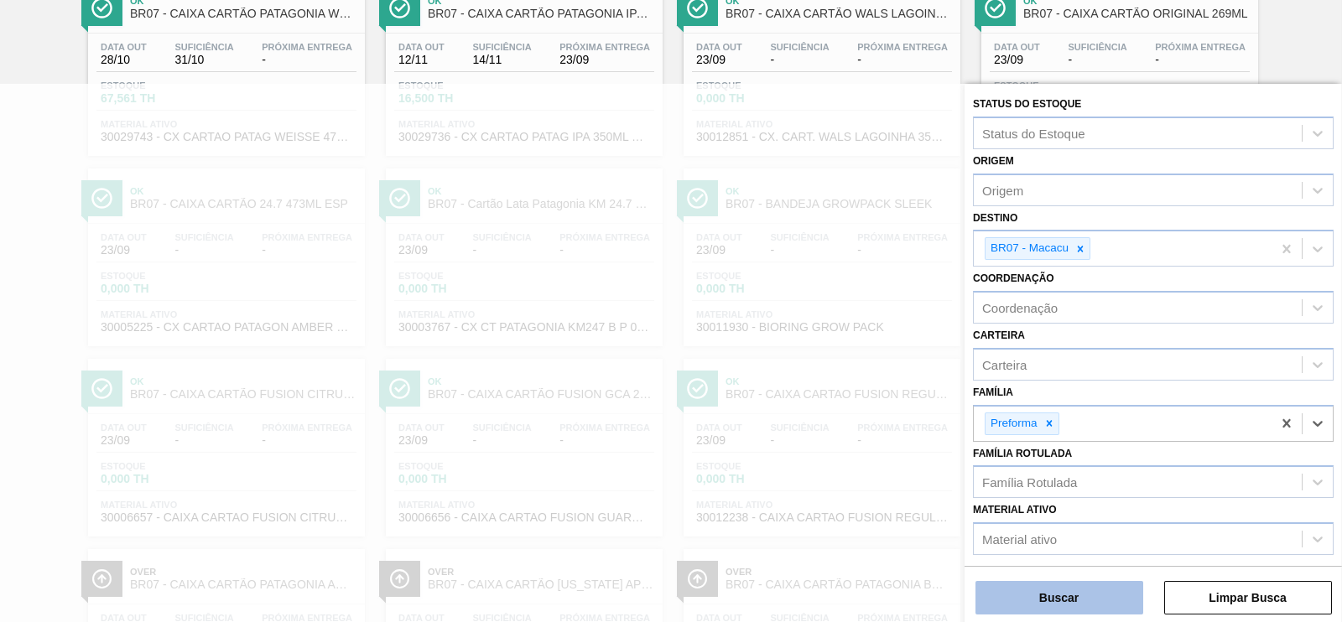
click at [1103, 594] on button "Buscar" at bounding box center [1059, 598] width 168 height 34
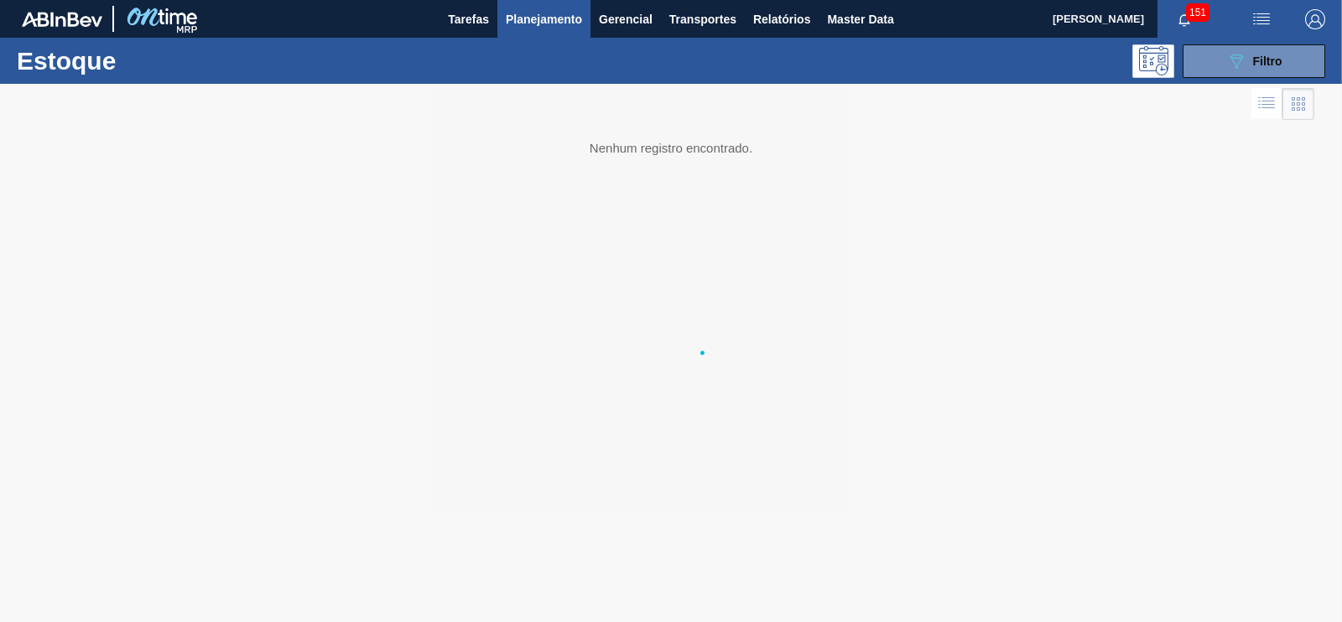
scroll to position [0, 0]
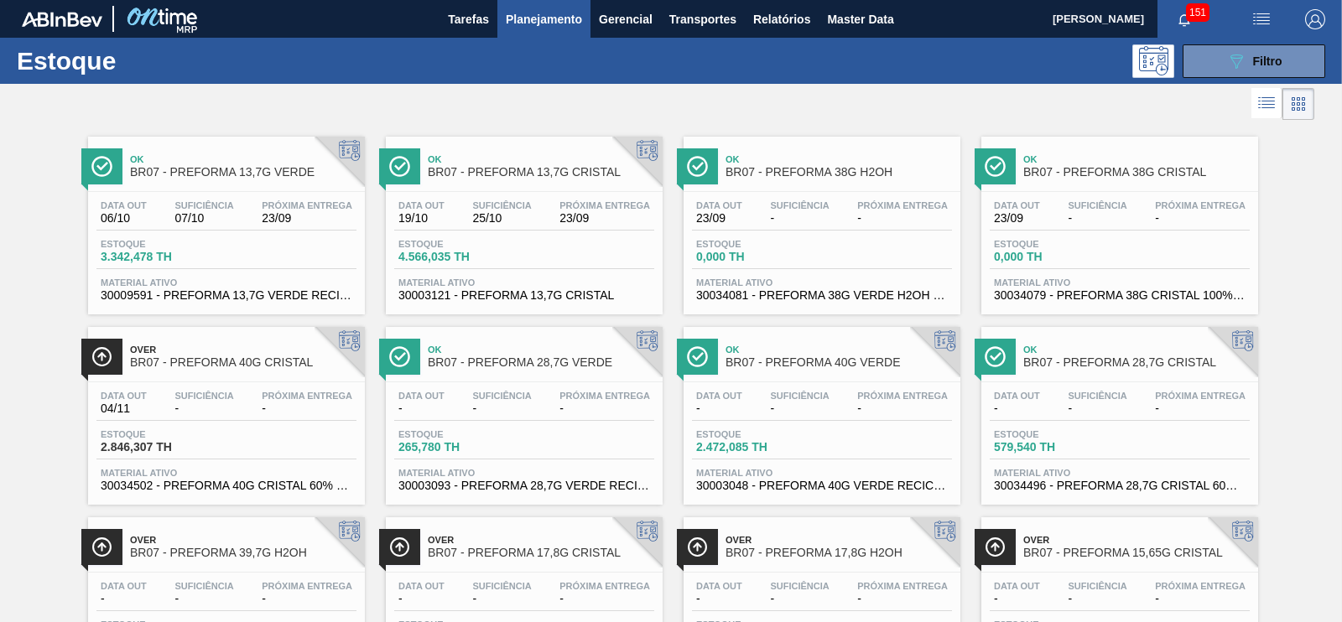
click at [308, 242] on div "Estoque 3.342,478 TH" at bounding box center [226, 254] width 260 height 30
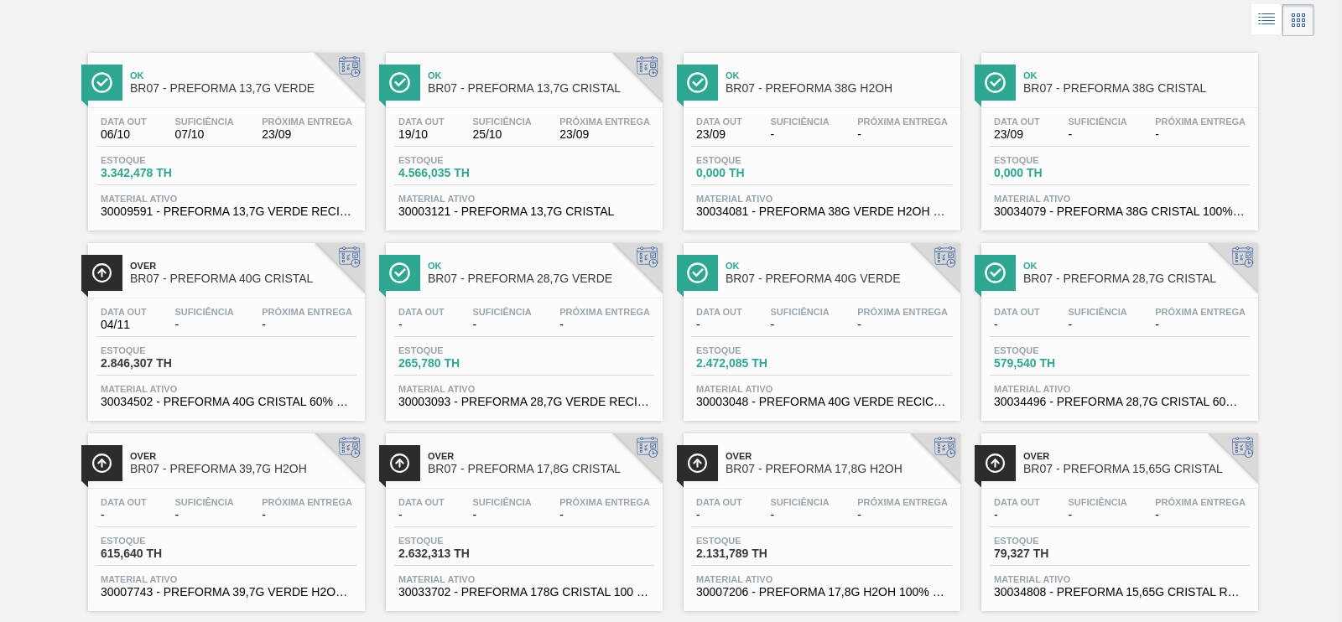
scroll to position [117, 0]
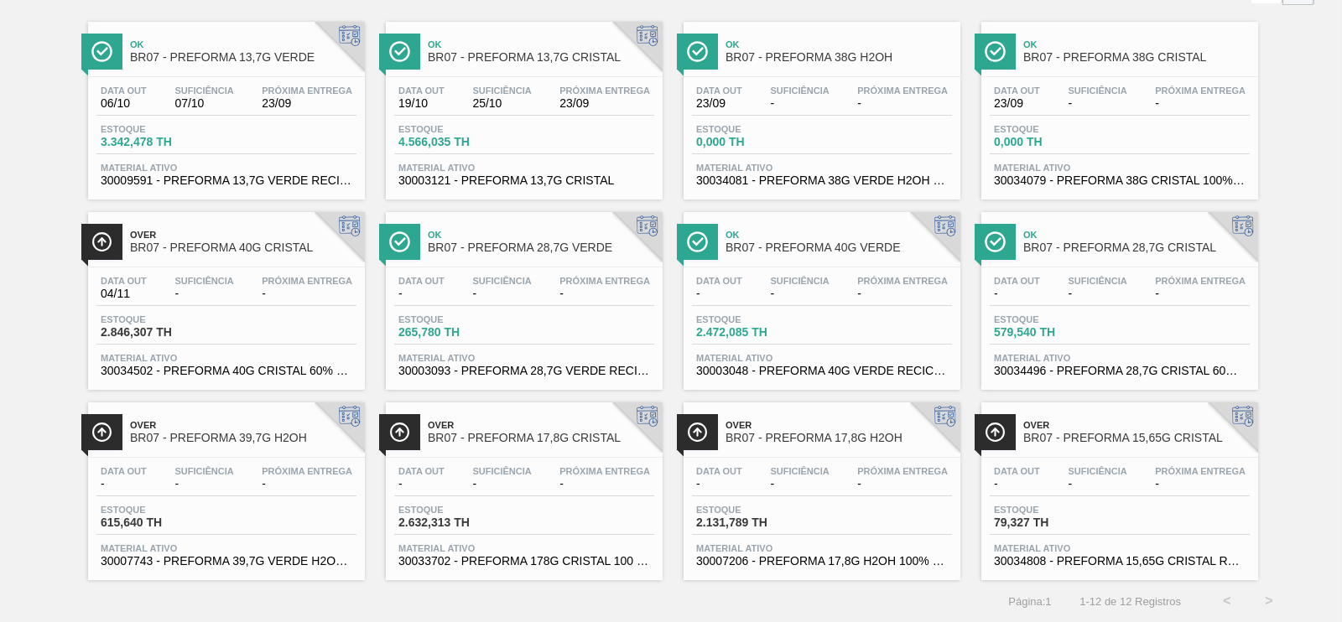
click at [1084, 251] on span "BR07 - PREFORMA 28,7G CRISTAL" at bounding box center [1136, 248] width 226 height 13
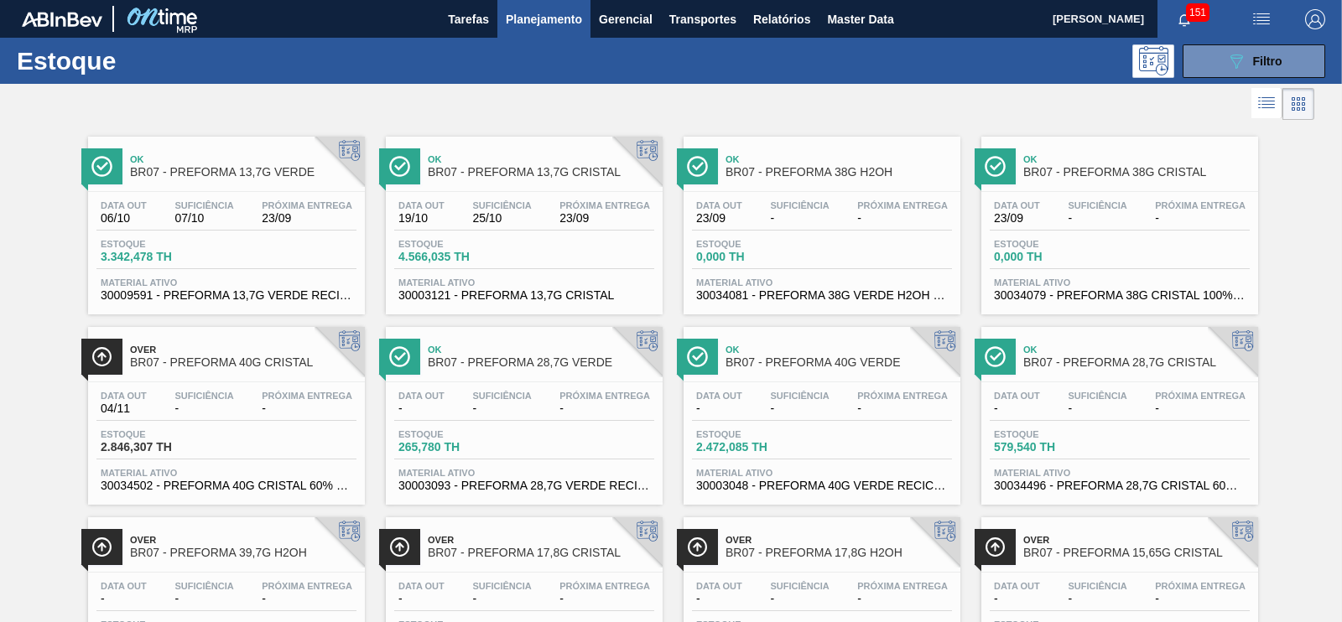
click at [874, 398] on span "Próxima Entrega" at bounding box center [902, 396] width 91 height 10
click at [269, 432] on div "Estoque 2.846,307 TH" at bounding box center [226, 444] width 260 height 30
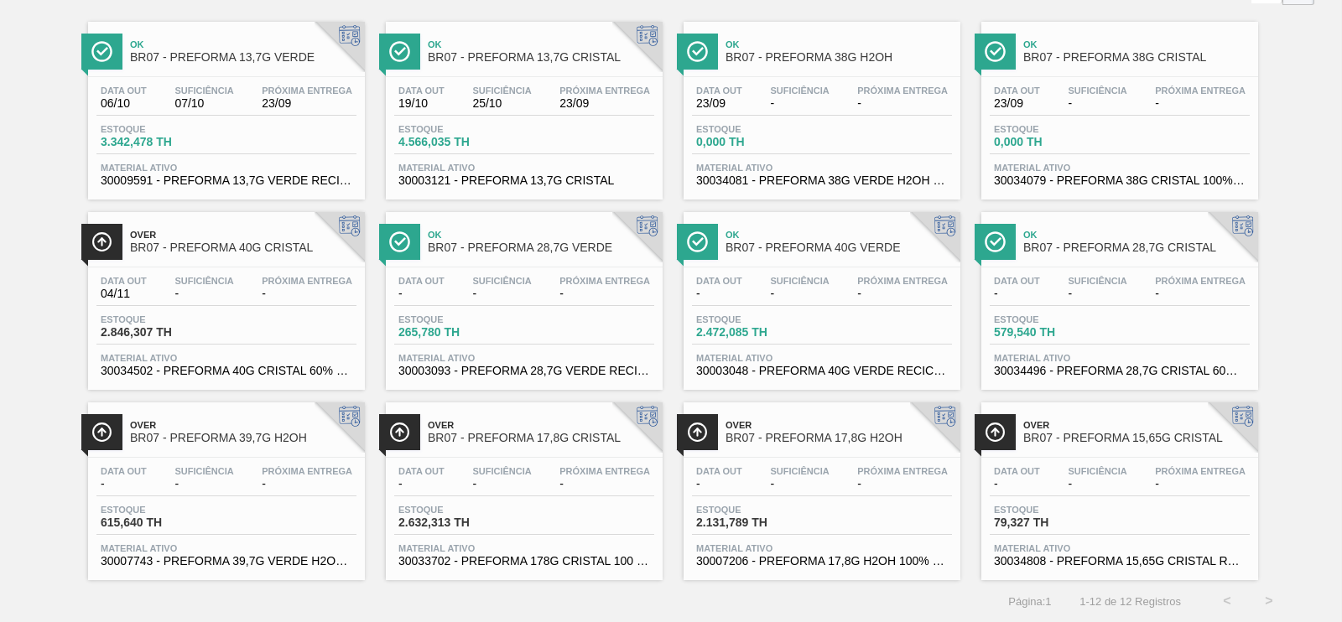
scroll to position [12, 0]
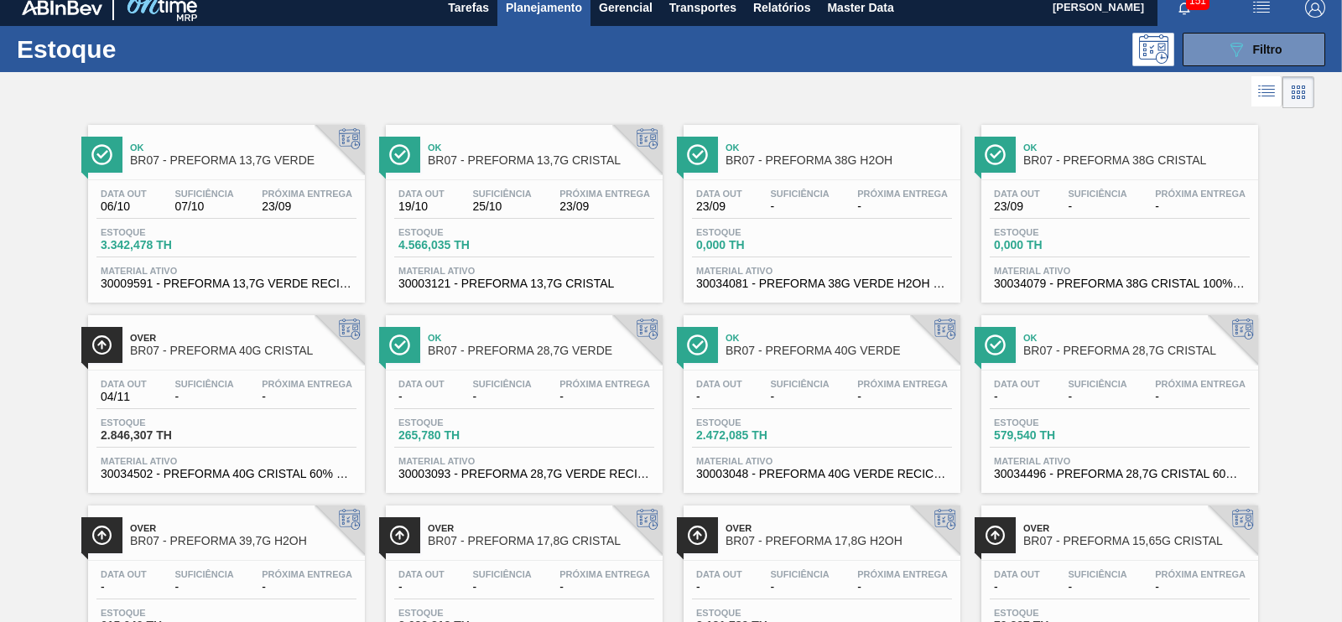
click at [264, 220] on div "Data [DATE] Suficiência 07/10 Próxima Entrega 23/09 Estoque 3.342,478 TH Materi…" at bounding box center [226, 237] width 277 height 114
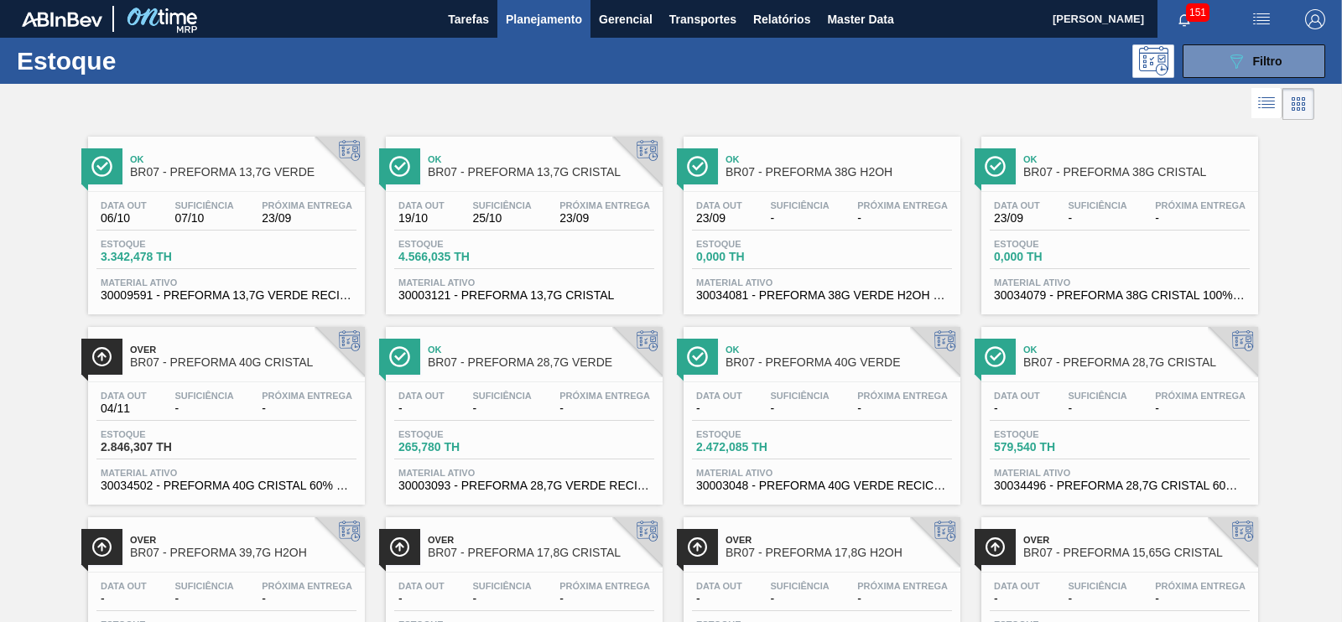
click at [424, 207] on span "Data out" at bounding box center [421, 205] width 46 height 10
